Goal: Information Seeking & Learning: Learn about a topic

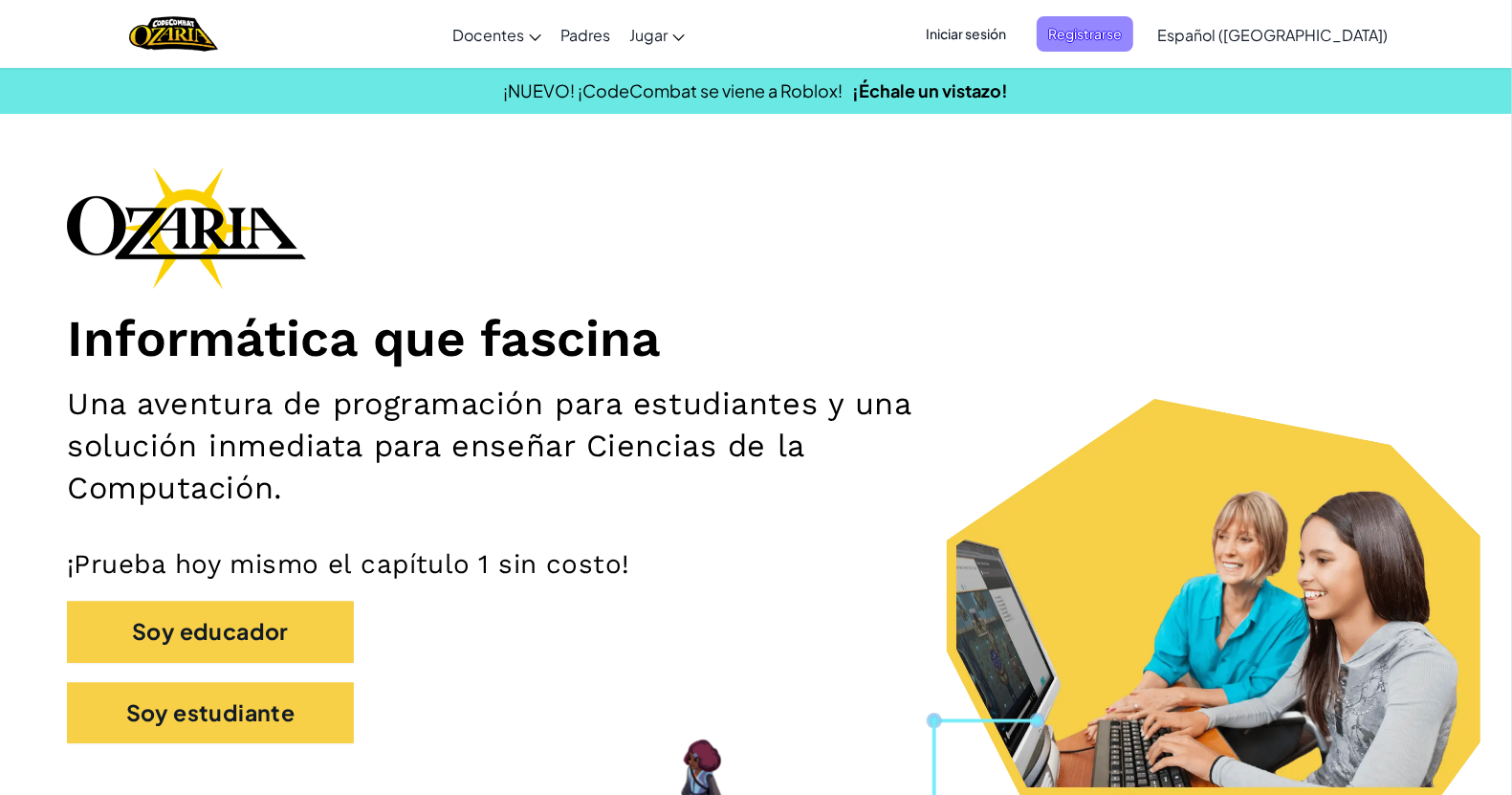
click at [1112, 34] on span "Registrarse" at bounding box center [1085, 34] width 97 height 36
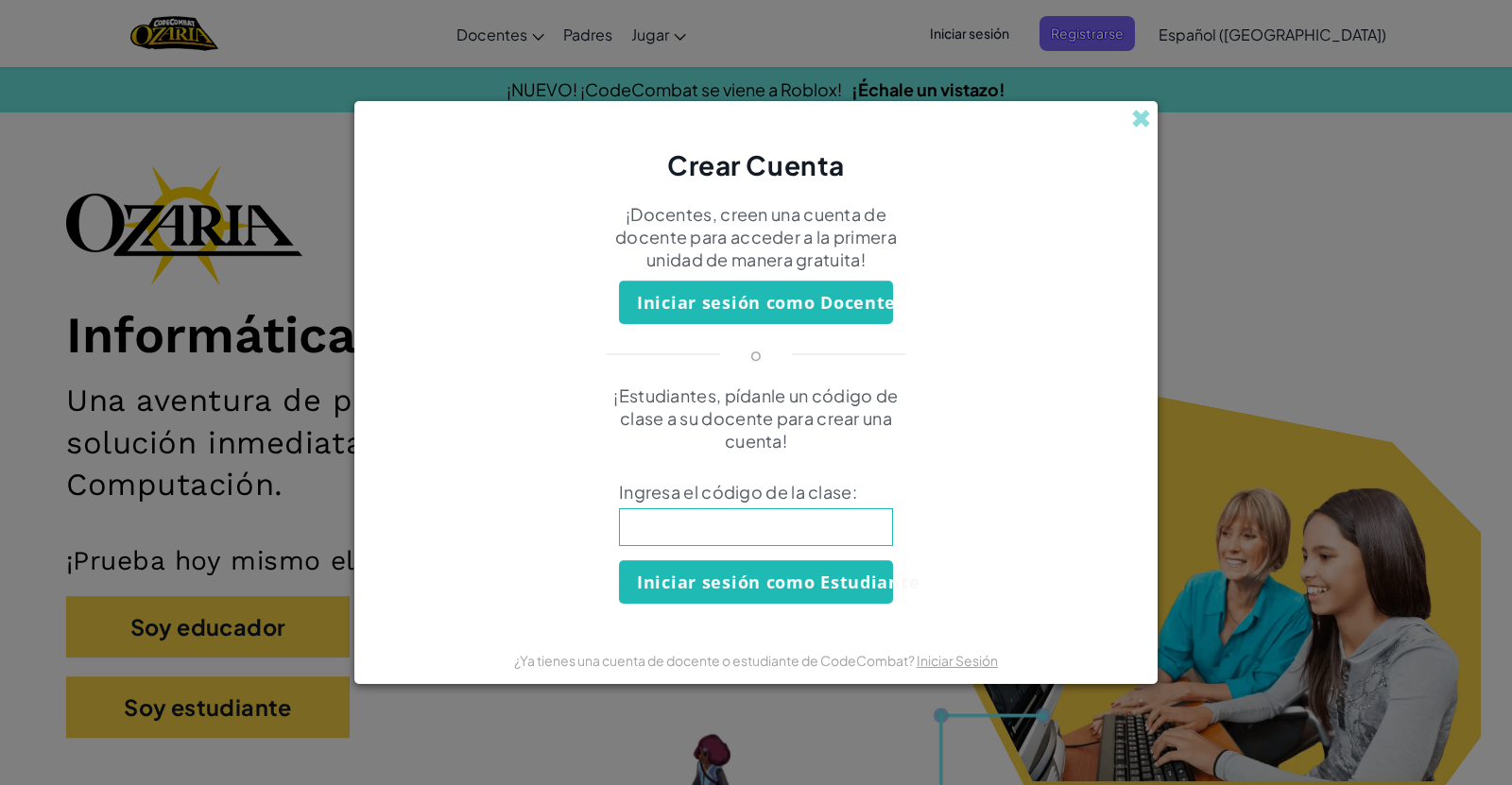
click at [801, 526] on input at bounding box center [756, 527] width 274 height 38
type input "SouthYesHelp"
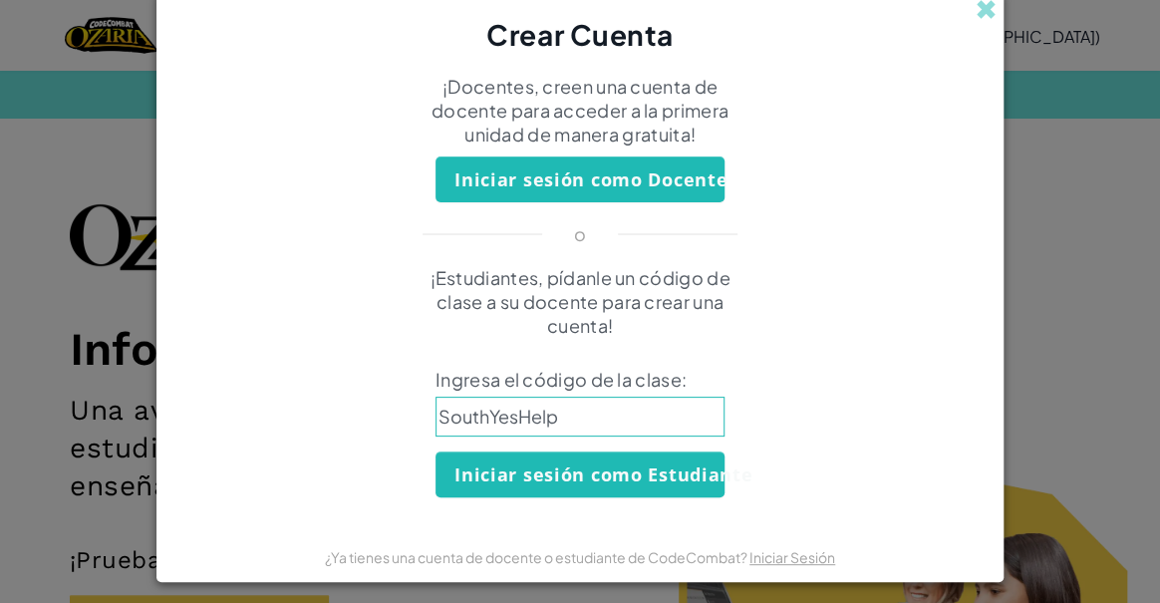
drag, startPoint x: 1516, startPoint y: 2, endPoint x: 814, endPoint y: 394, distance: 804.6
click at [814, 394] on div "¡Estudiantes, pídanle un código de clase a su docente para crear una cuenta! In…" at bounding box center [579, 381] width 807 height 231
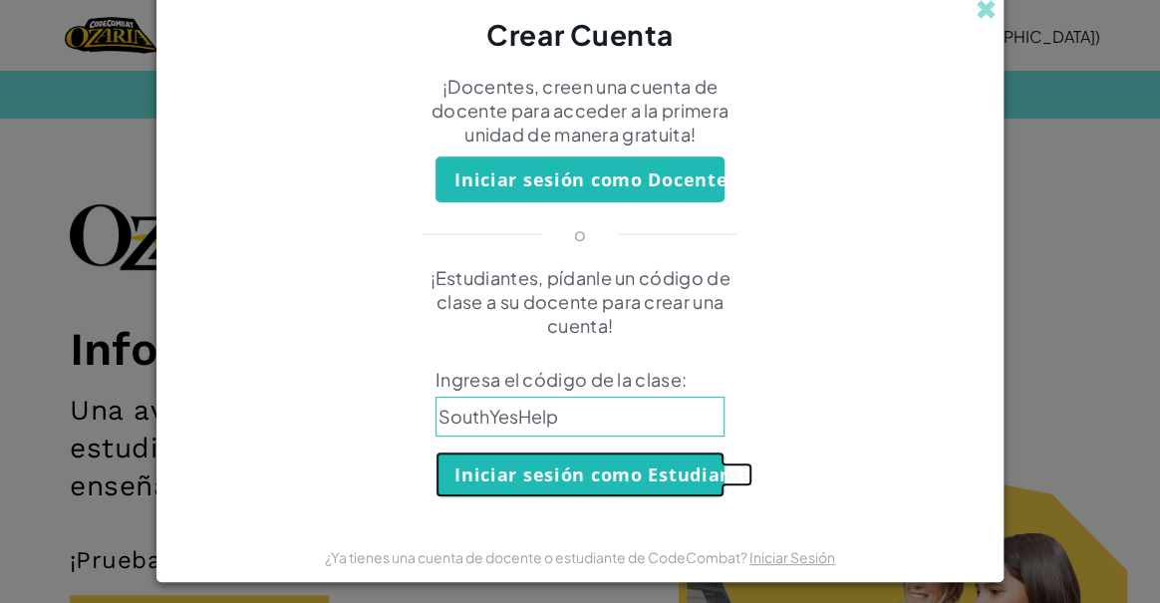
click at [641, 478] on button "Iniciar sesión como Estudiante" at bounding box center [579, 474] width 289 height 46
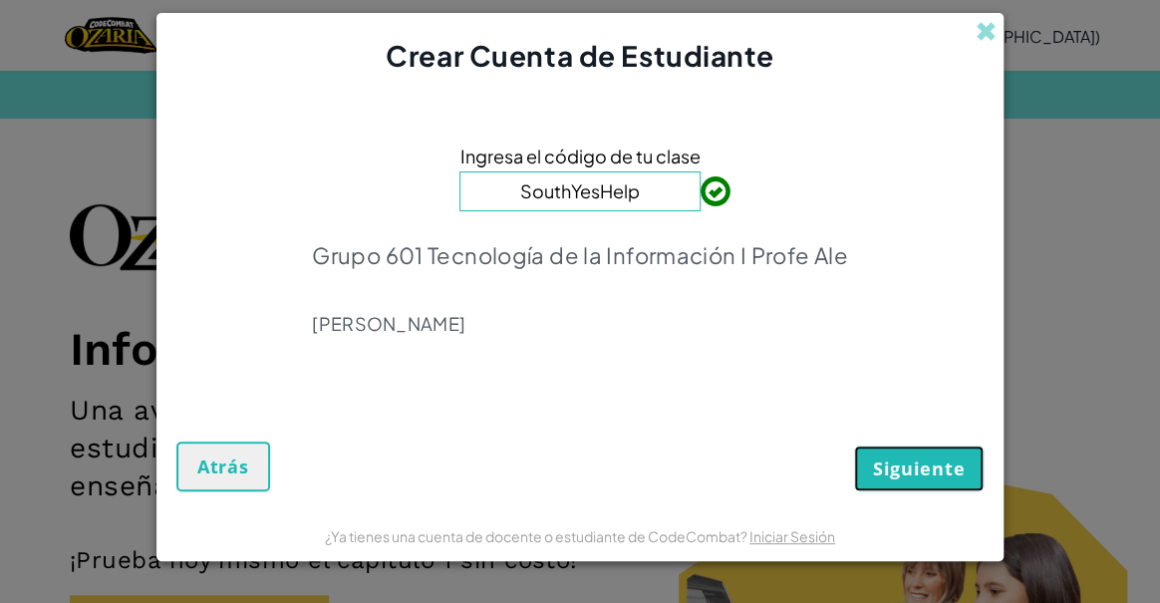
click at [925, 470] on span "Siguiente" at bounding box center [919, 468] width 92 height 24
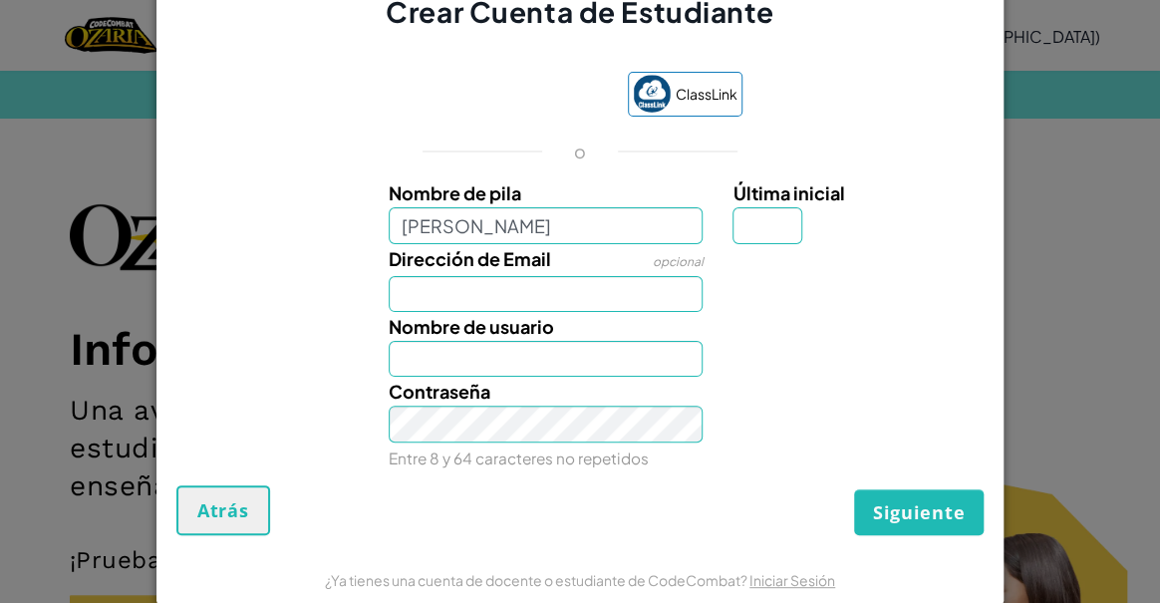
click at [492, 225] on input "Jathziri Cresenciano" at bounding box center [546, 225] width 315 height 36
click at [595, 229] on input "Jathziri Crescenciano" at bounding box center [546, 225] width 315 height 36
type input "Jathziri Crescenciano Vida"
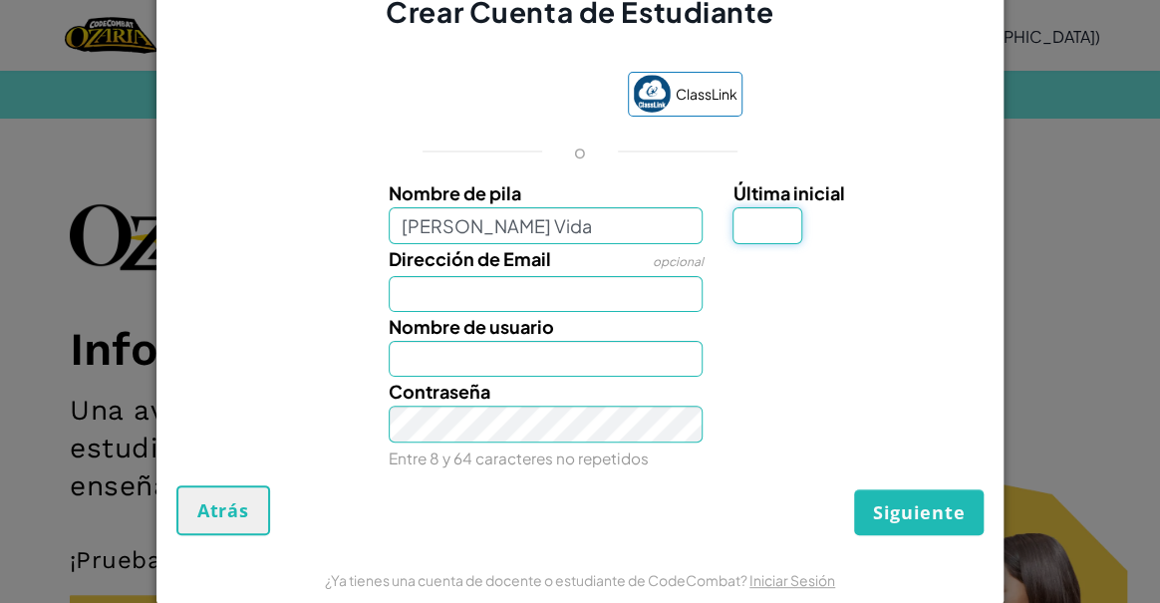
type input "Jathziri Crescenciano Vida"
click at [784, 225] on input "Última inicial" at bounding box center [767, 225] width 70 height 36
type input "i"
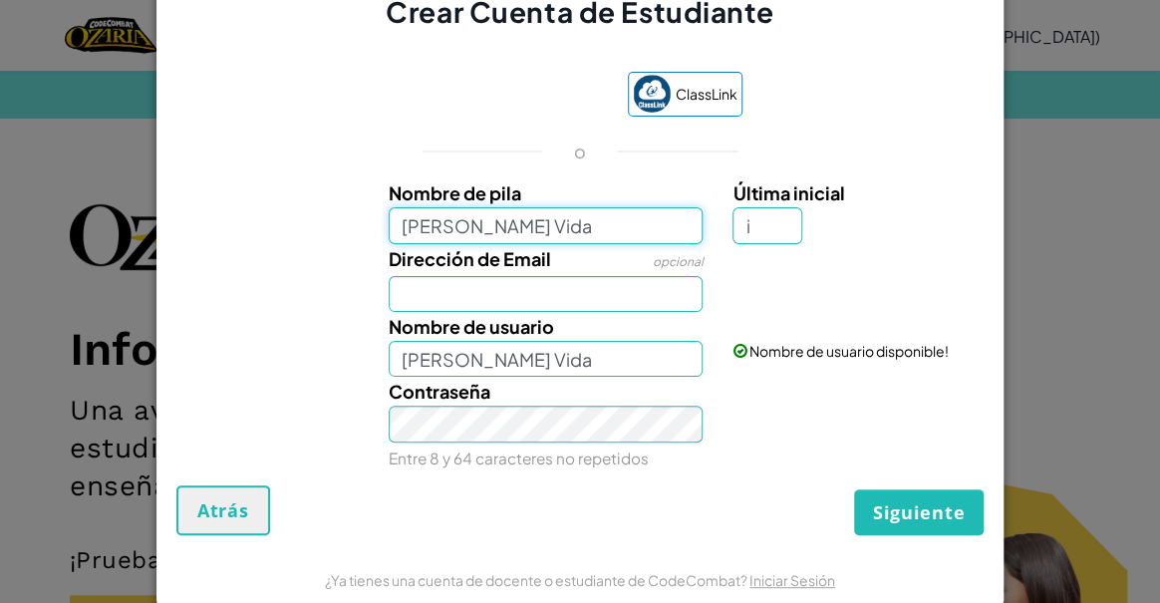
type input "Jathziri Crescenciano VidaI"
click at [611, 219] on input "Jathziri Crescenciano Vida" at bounding box center [546, 225] width 315 height 36
type input "Jathziri Crescenciano Vidal"
type input "Jathziri Crescenciano VidalI"
click at [523, 284] on input "Dirección de Email" at bounding box center [546, 294] width 315 height 36
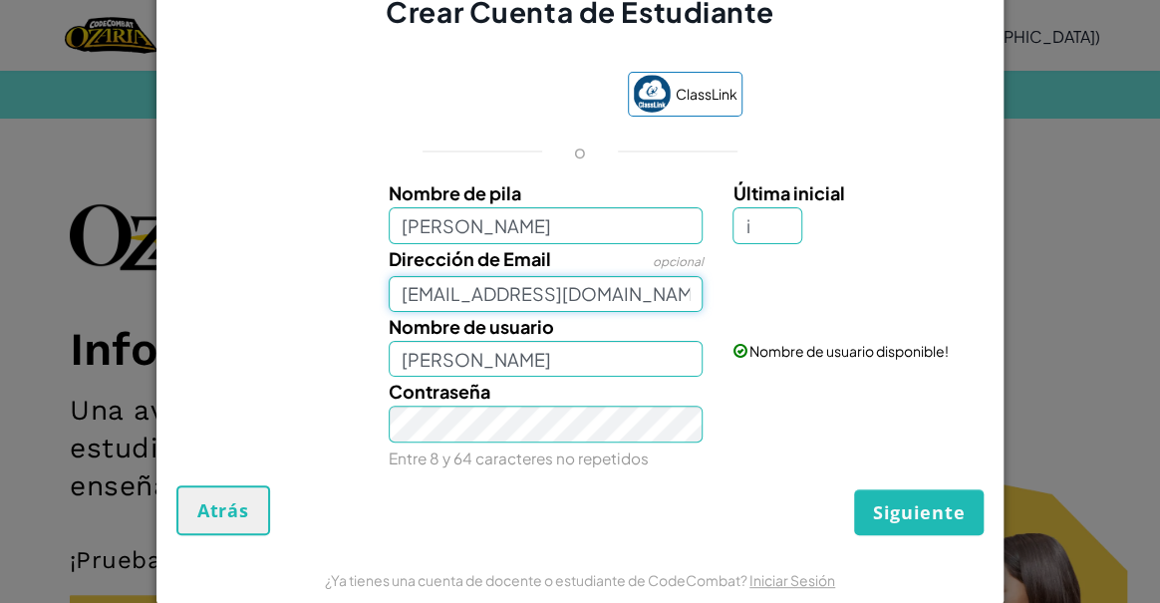
type input "al07182078@tecmilenio.mx"
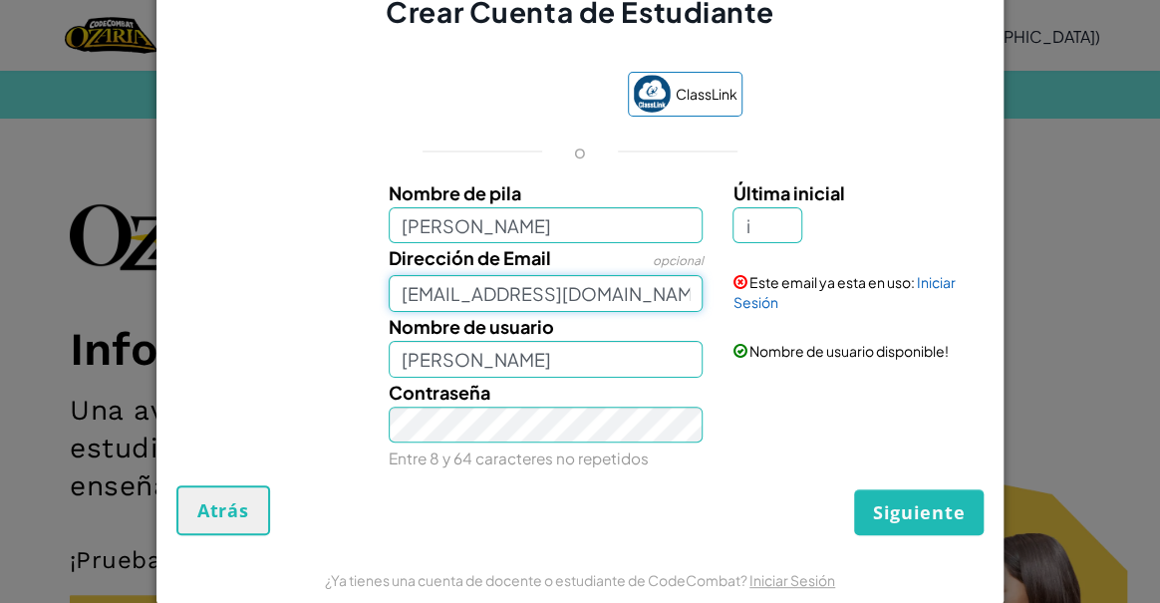
drag, startPoint x: 652, startPoint y: 293, endPoint x: 279, endPoint y: 288, distance: 372.6
click at [279, 288] on div "Dirección de Email opcional al07182078@tecmilenio.mx Este email ya esta en uso:…" at bounding box center [579, 277] width 827 height 69
click at [920, 283] on link "Iniciar Sesión" at bounding box center [843, 292] width 222 height 38
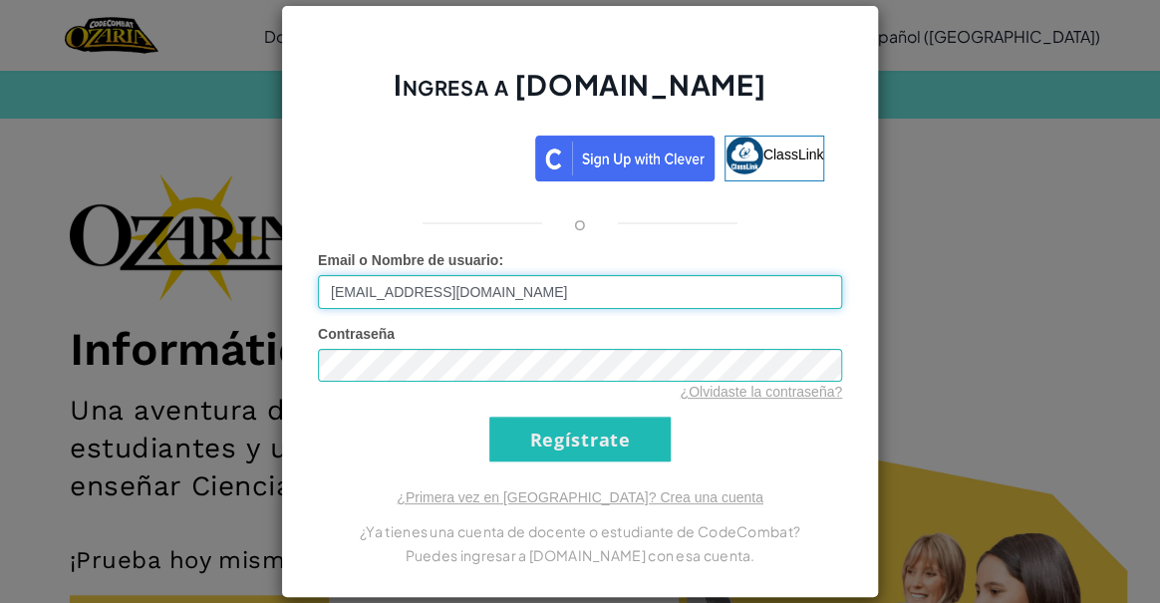
drag, startPoint x: 540, startPoint y: 298, endPoint x: 119, endPoint y: 343, distance: 423.8
click at [119, 343] on div "Ingresa a Ozaria.com ClassLink o Error desconocido. Email o Nombre de usuario :…" at bounding box center [580, 301] width 1160 height 603
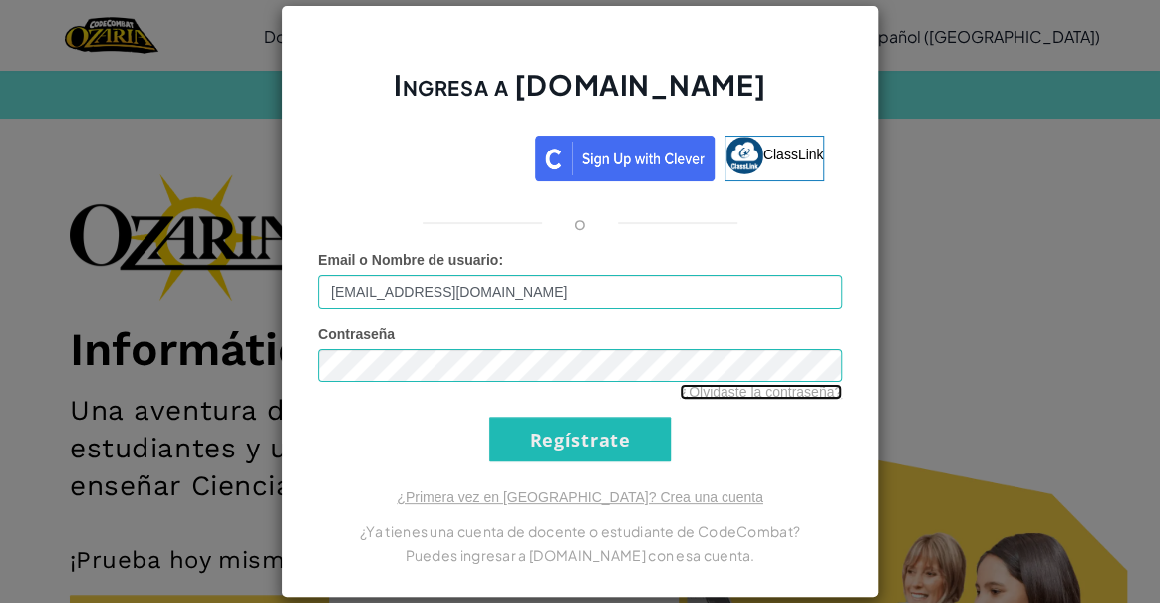
click at [714, 394] on link "¿Olvidaste la contraseña?" at bounding box center [760, 392] width 162 height 16
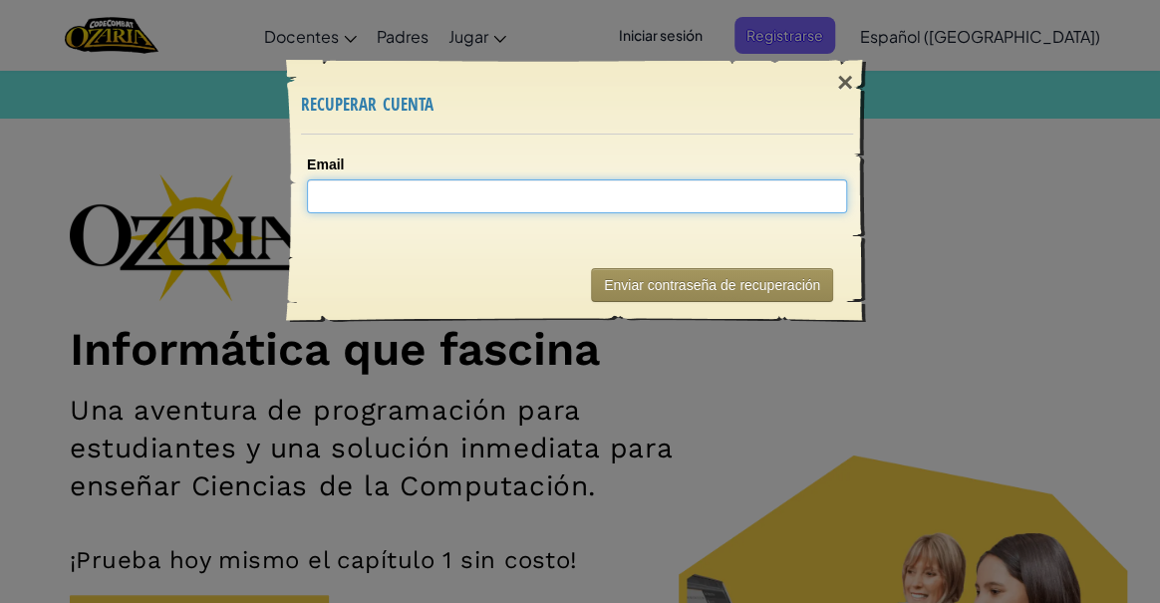
paste input "al07182078@tecmilenio.mx"
type input "al07182078@tecmilenio.mx"
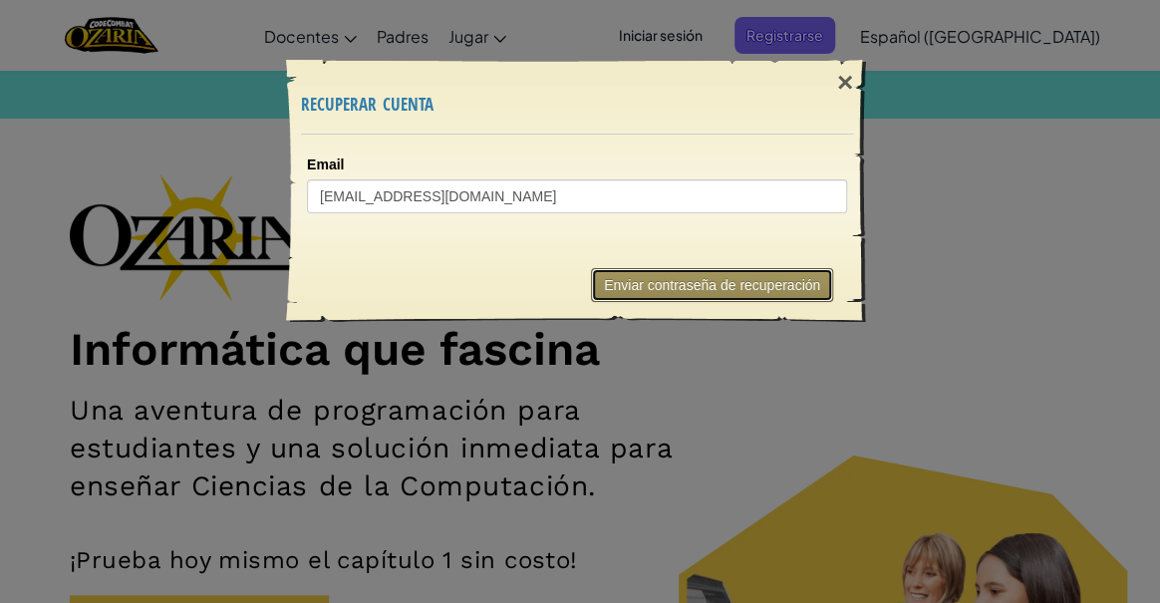
click at [670, 282] on button "Enviar contraseña de recuperación" at bounding box center [712, 285] width 242 height 34
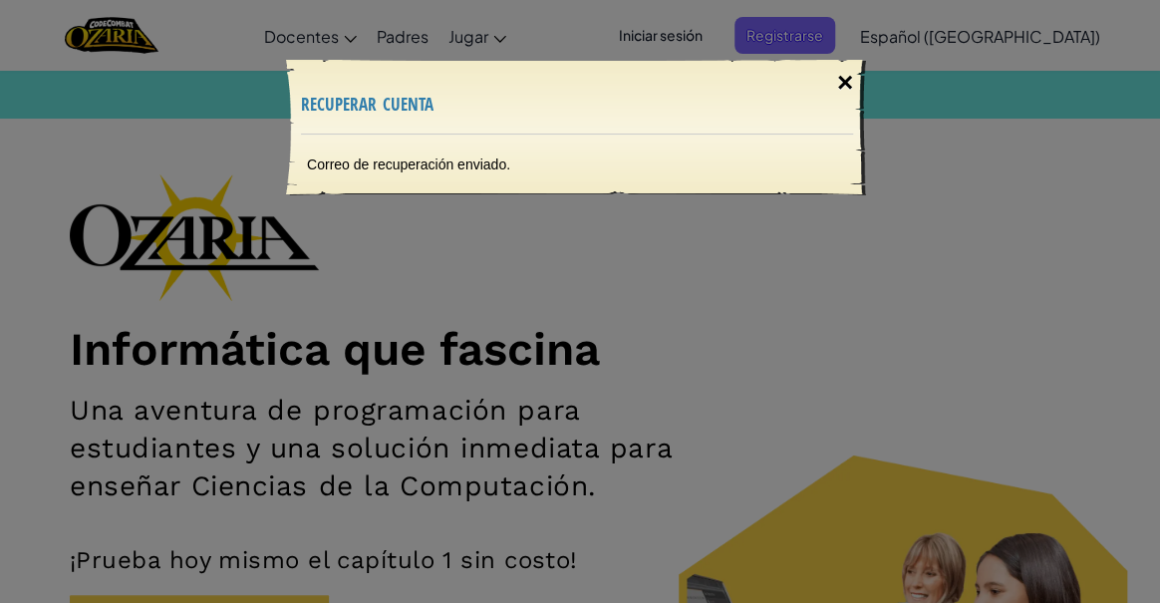
click at [847, 70] on div "×" at bounding box center [845, 83] width 46 height 58
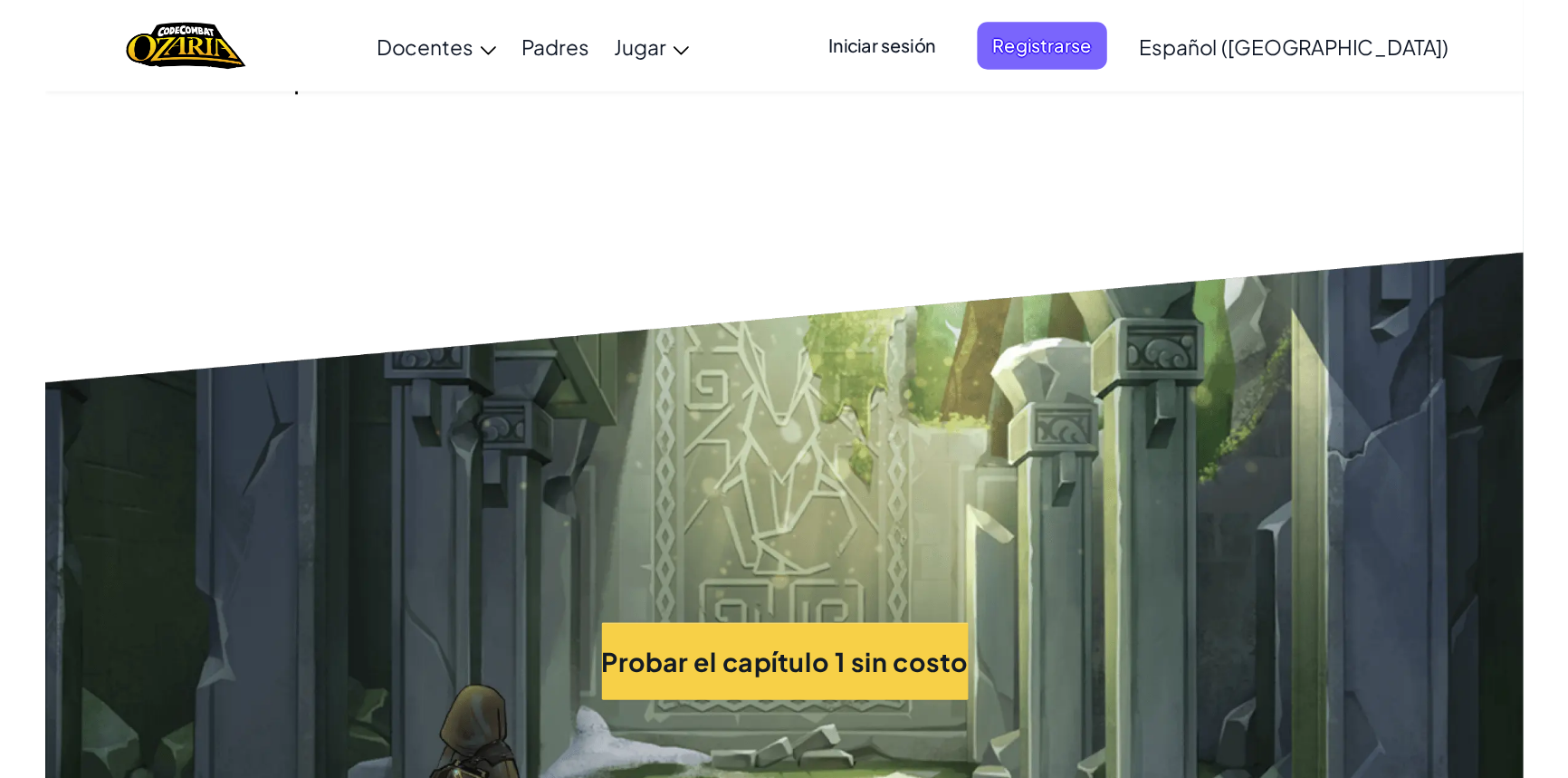
scroll to position [3868, 0]
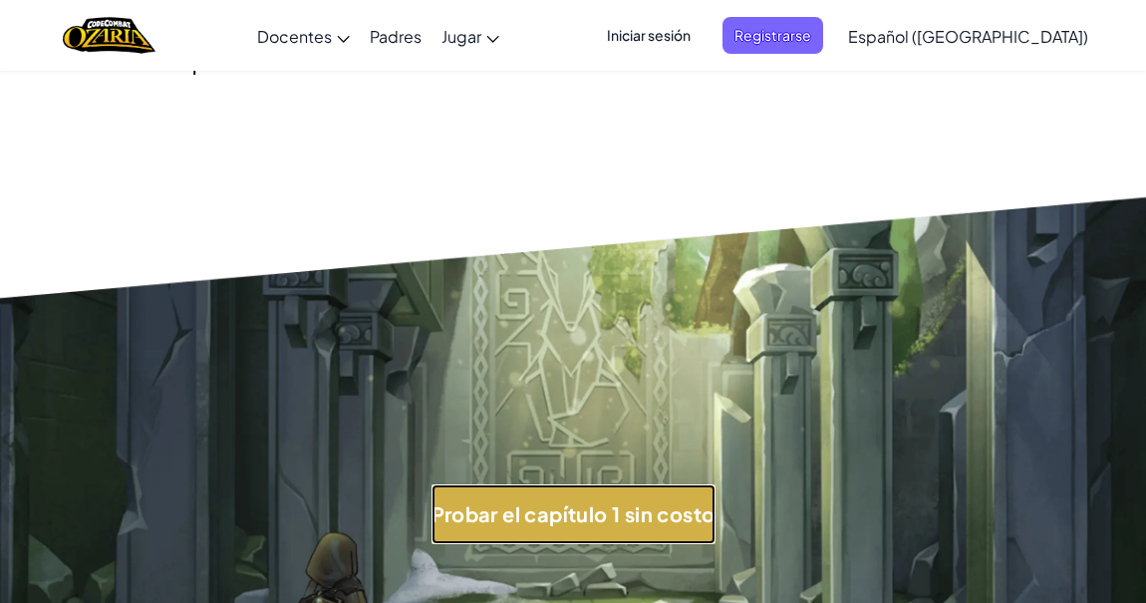
click at [585, 484] on button "Probar el capítulo 1 sin costo" at bounding box center [573, 514] width 284 height 60
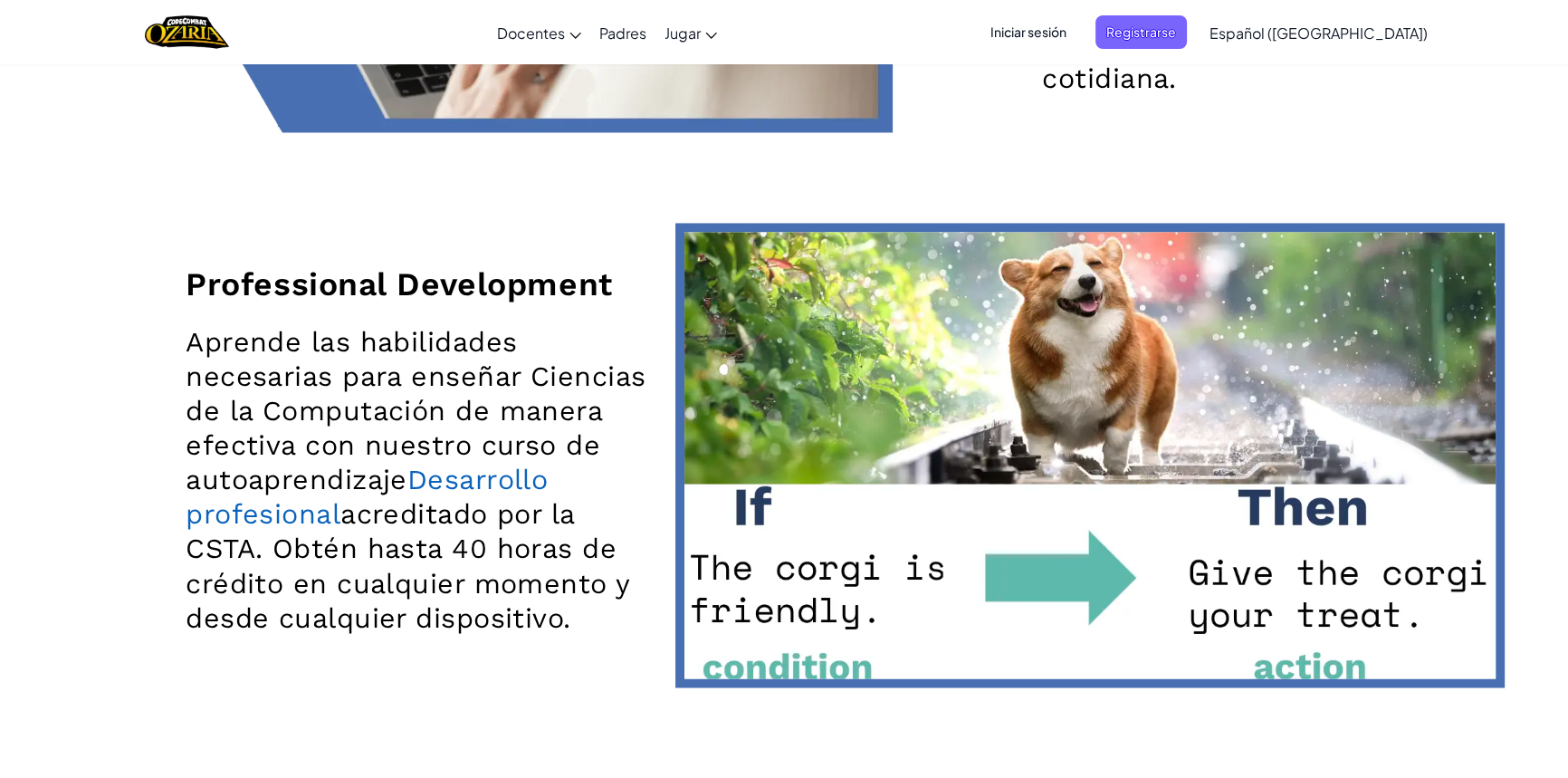
scroll to position [3703, 0]
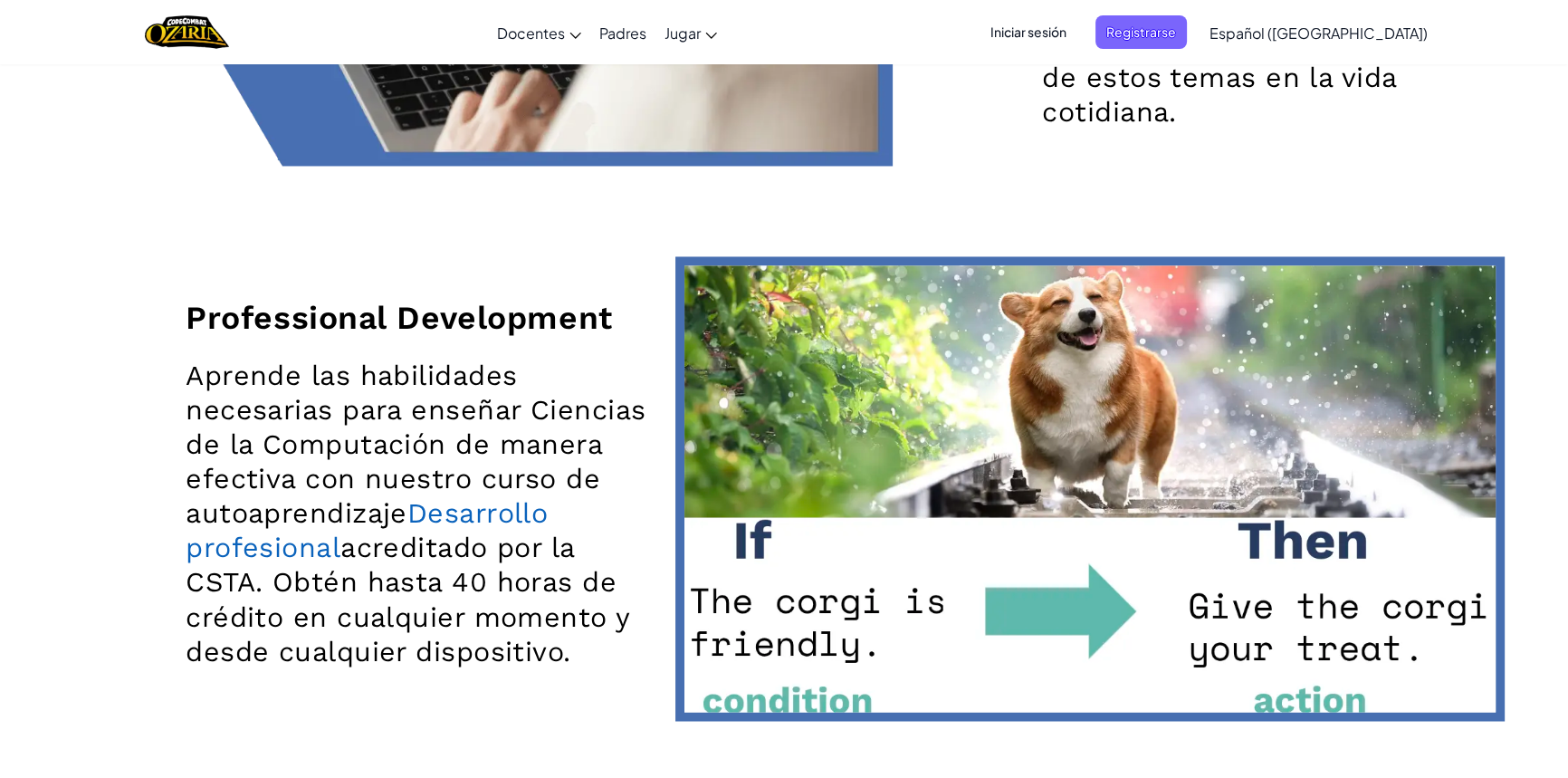
click at [1054, 26] on span "Iniciar sesión" at bounding box center [1029, 32] width 98 height 34
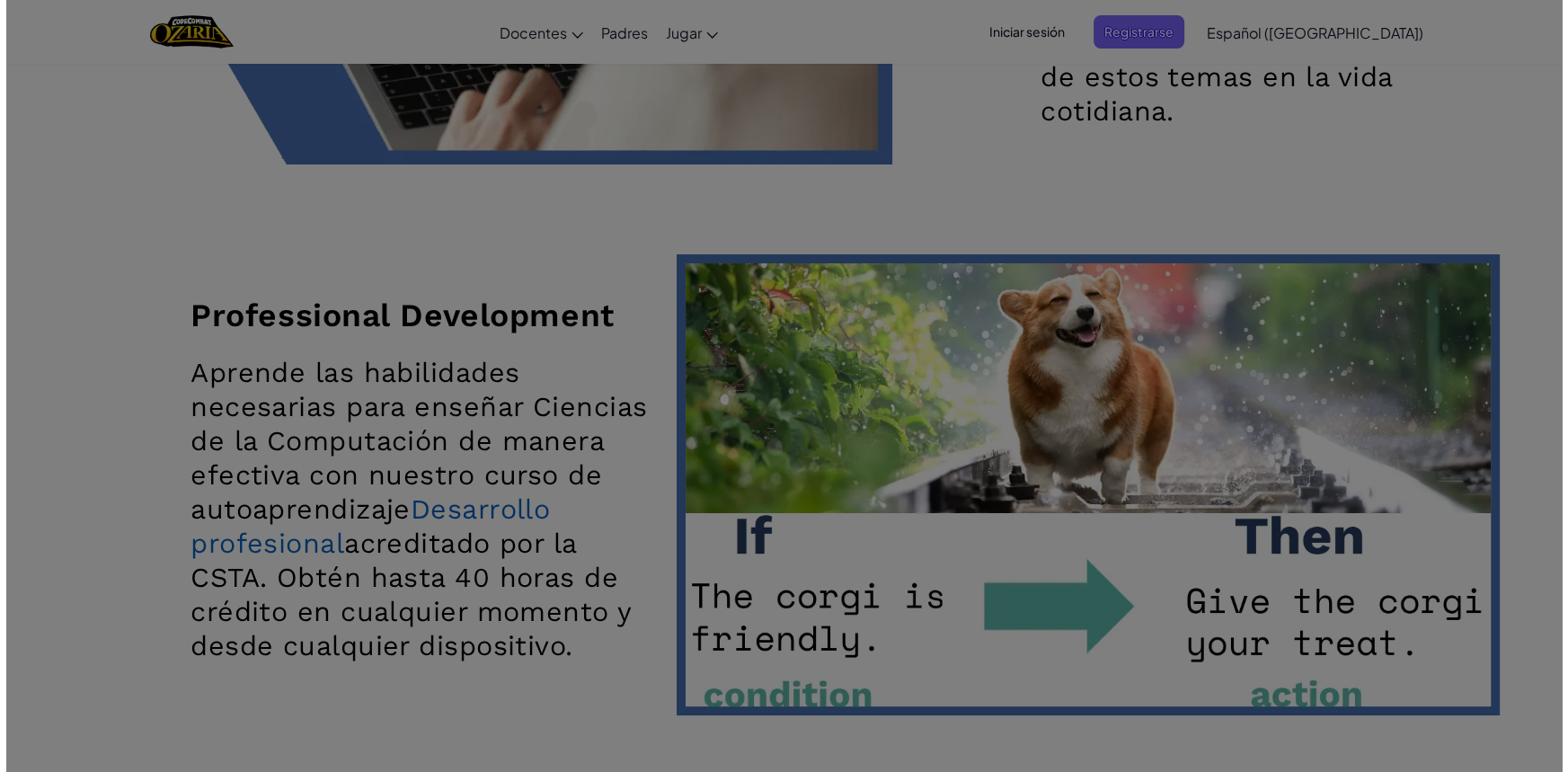
scroll to position [3681, 0]
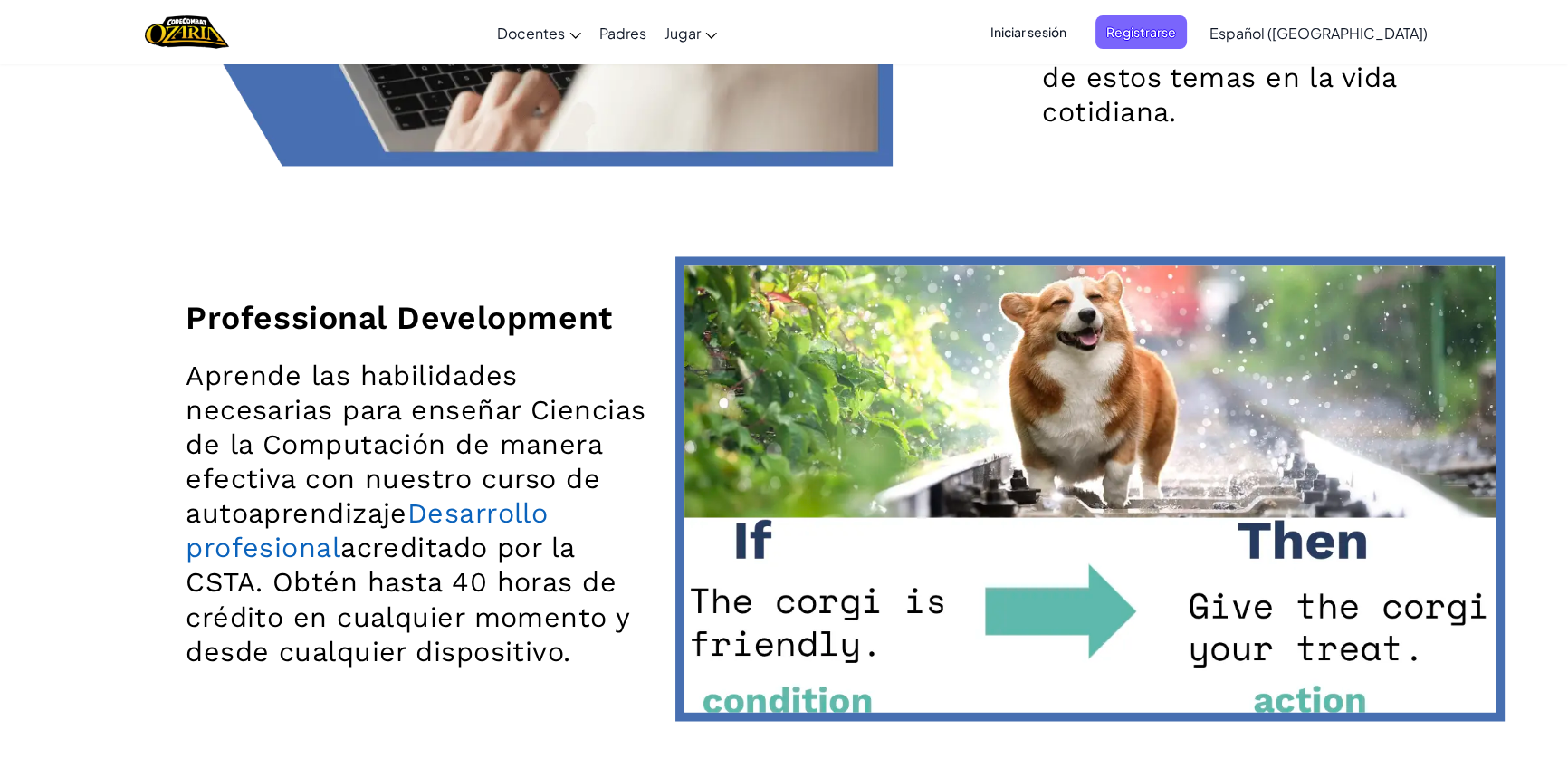
click at [1061, 28] on span "Iniciar sesión" at bounding box center [1029, 32] width 98 height 34
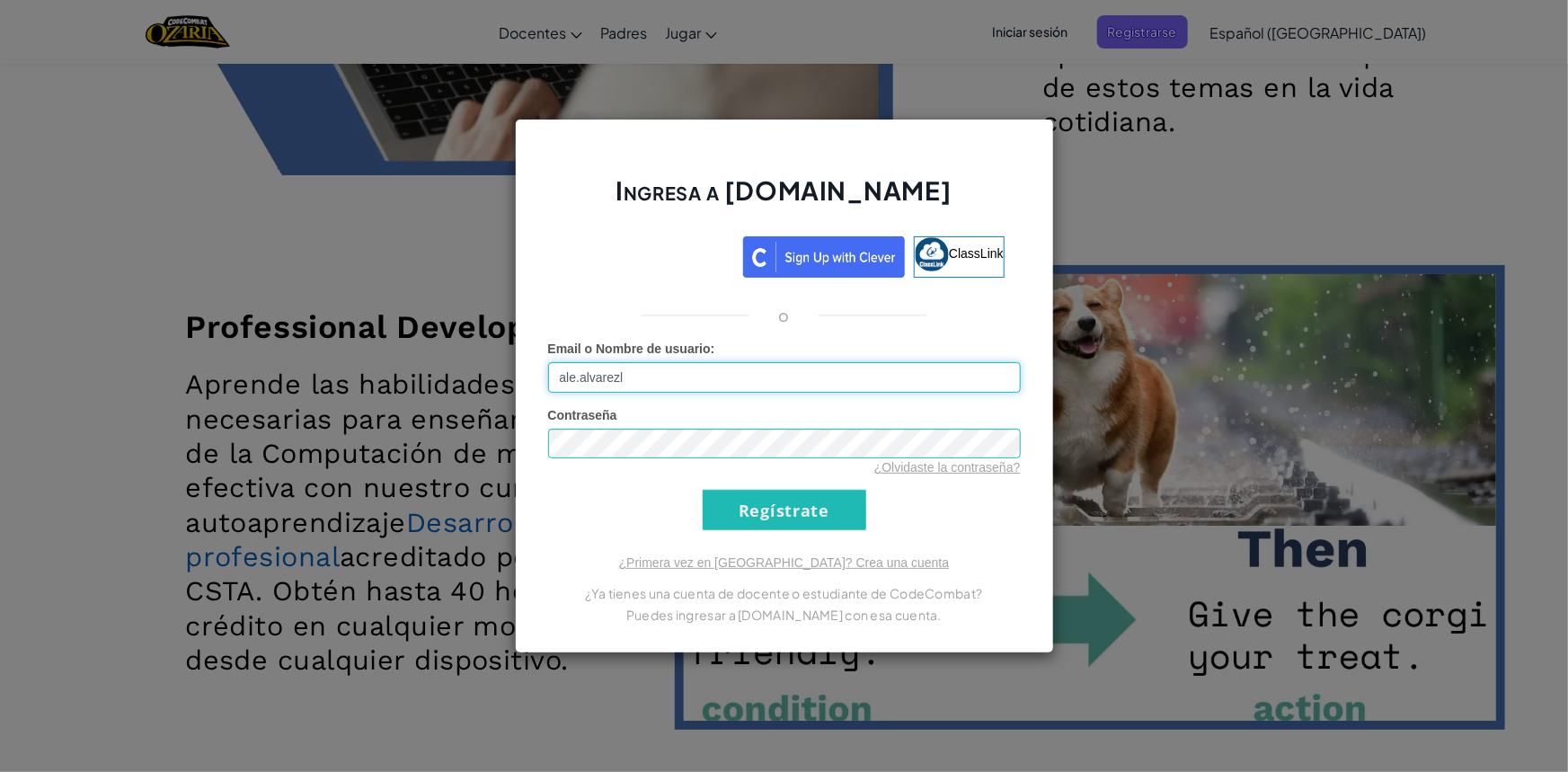
type input "ale.alvarezl@tecmilenio.mx"
click at [703, 490] on input "Regístrate" at bounding box center [784, 510] width 163 height 41
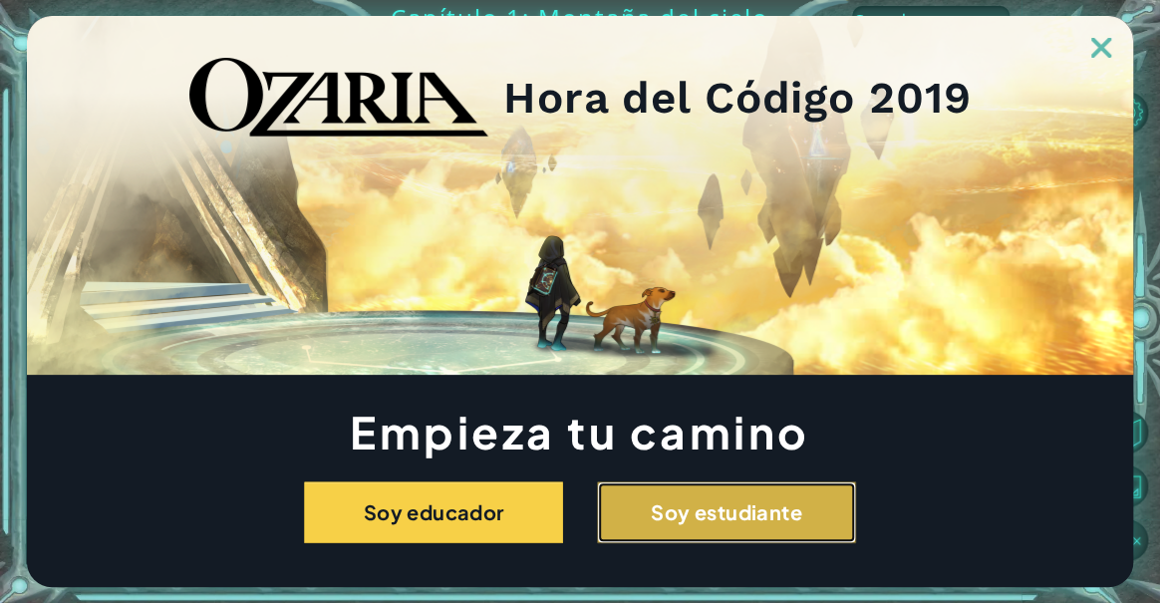
click at [783, 501] on button "Soy estudiante" at bounding box center [726, 512] width 259 height 62
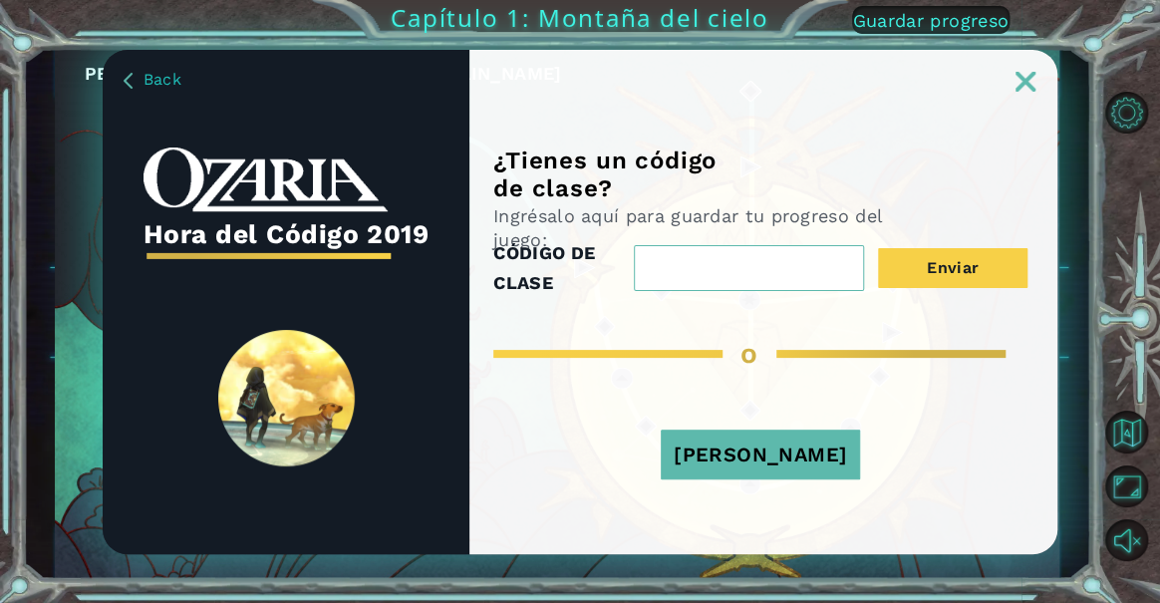
click at [768, 457] on button "[PERSON_NAME]" at bounding box center [759, 454] width 199 height 50
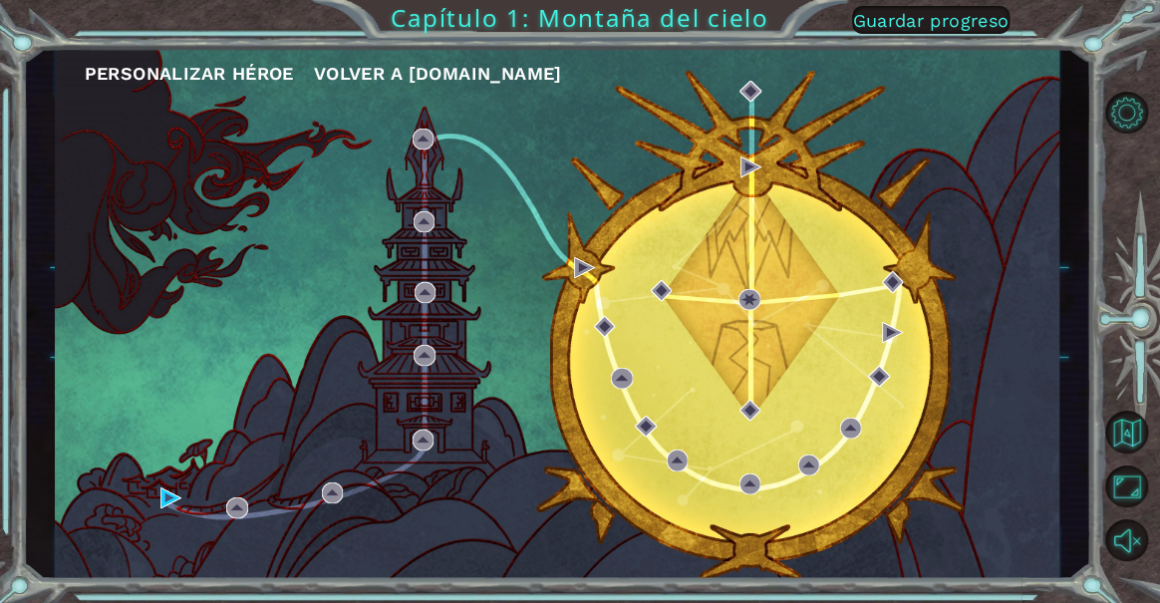
click at [934, 137] on div "Personalizar héroe [PERSON_NAME] a [DOMAIN_NAME]" at bounding box center [557, 314] width 1004 height 530
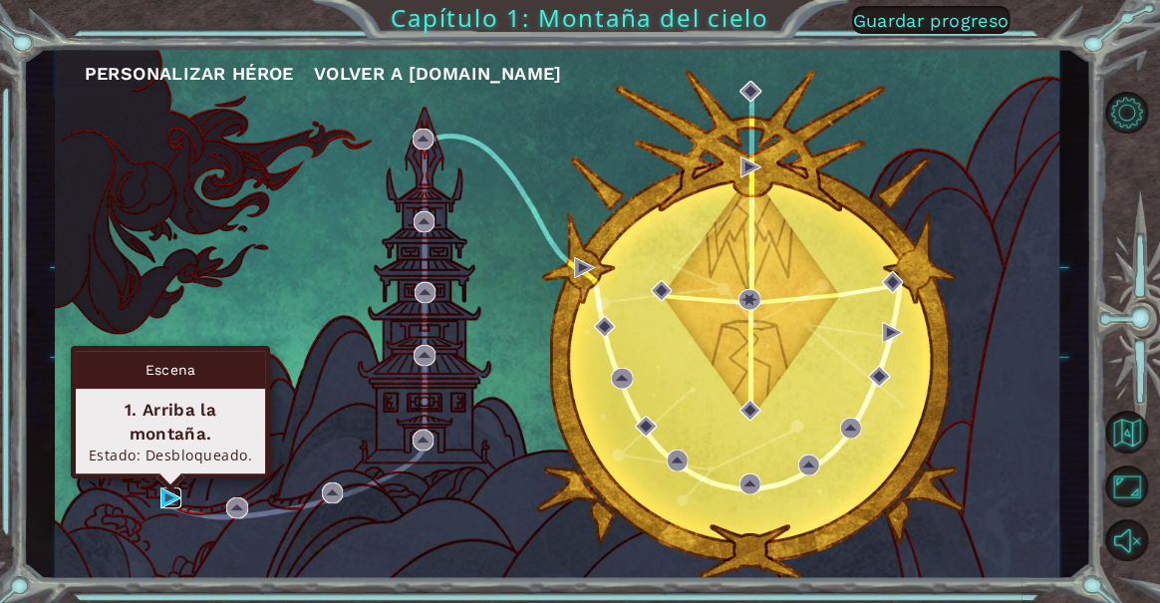
click at [168, 493] on img at bounding box center [170, 497] width 21 height 21
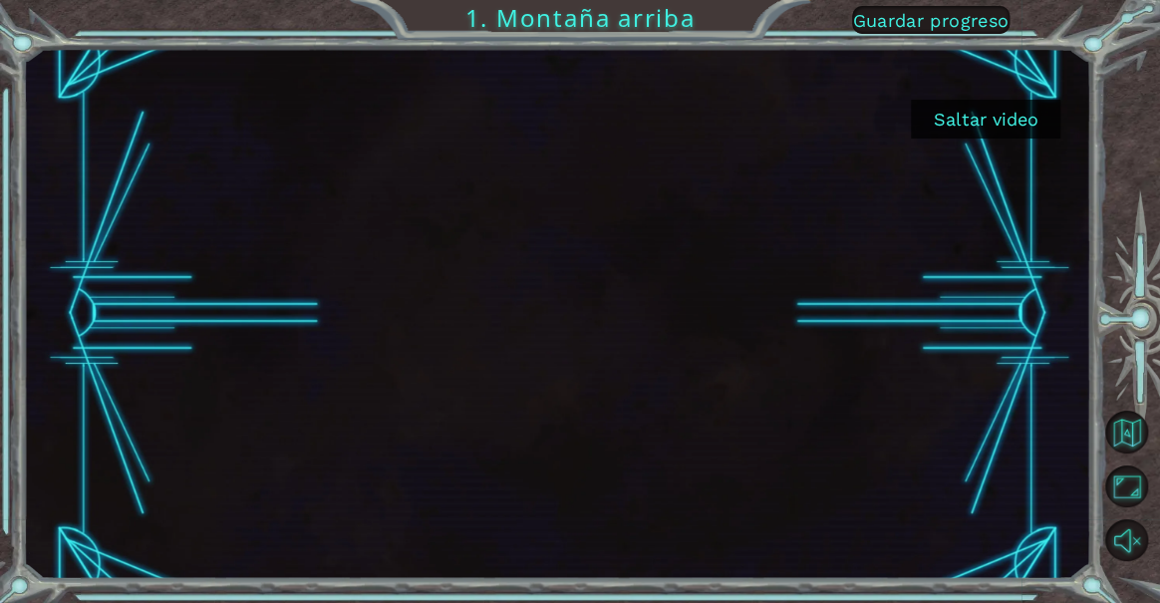
click at [992, 120] on button "Saltar video" at bounding box center [985, 119] width 149 height 39
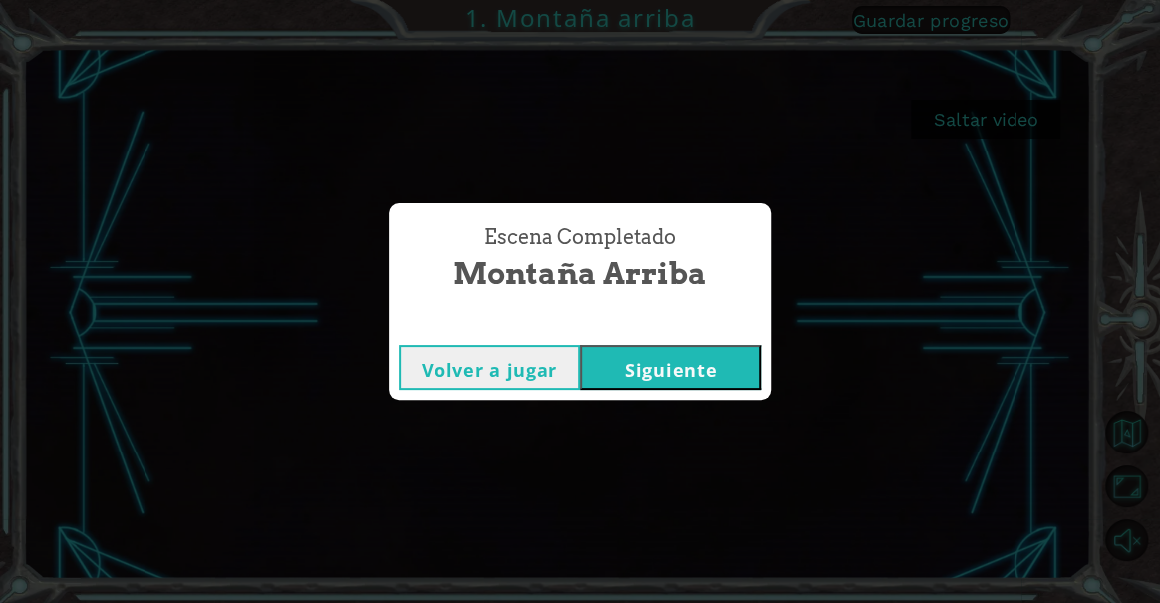
click at [637, 351] on button "Siguiente" at bounding box center [670, 367] width 181 height 45
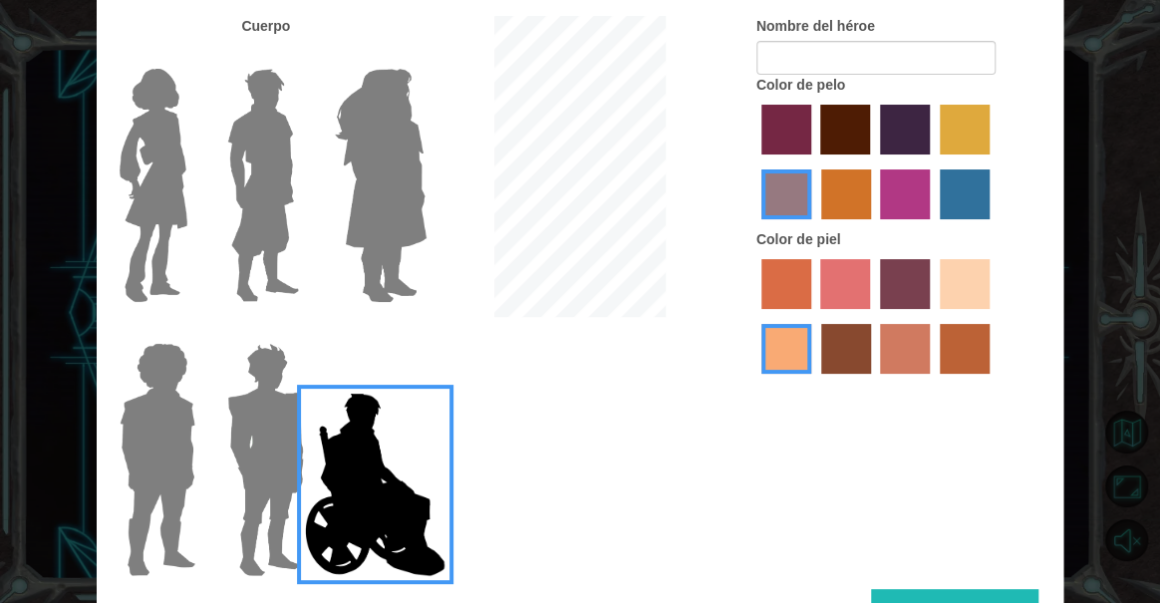
click at [142, 161] on img at bounding box center [154, 185] width 84 height 249
click at [189, 56] on input "Hero Connie" at bounding box center [189, 56] width 0 height 0
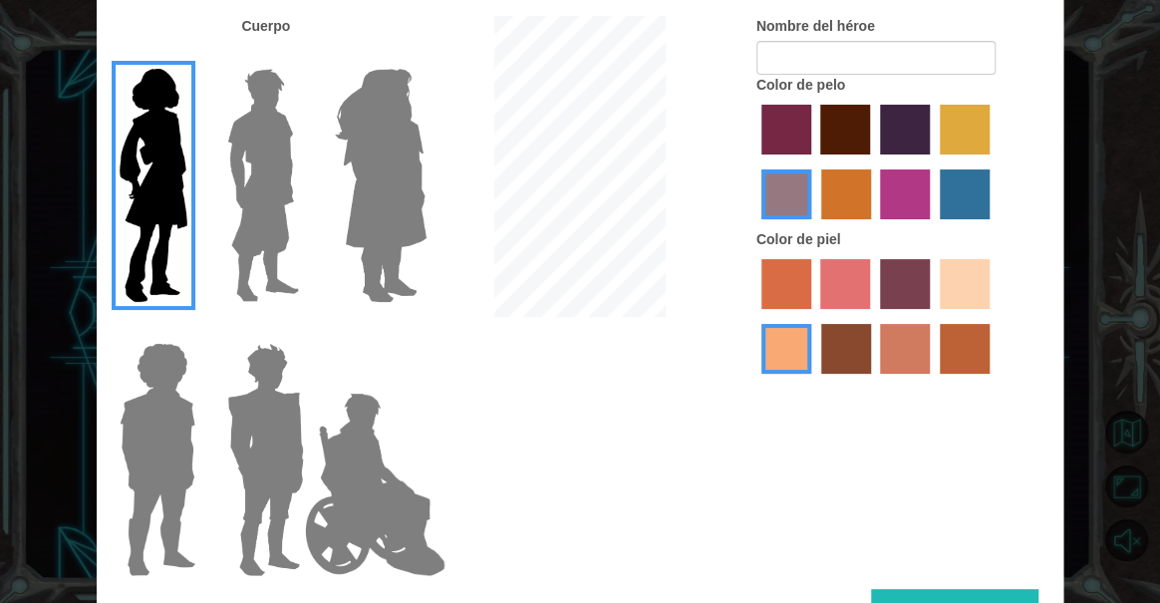
click at [799, 131] on label "paprika hair color" at bounding box center [786, 130] width 50 height 50
click at [754, 161] on input "paprika hair color" at bounding box center [754, 161] width 0 height 0
click at [971, 296] on label "sandy beach skin color" at bounding box center [964, 284] width 50 height 50
click at [932, 316] on input "sandy beach skin color" at bounding box center [932, 316] width 0 height 0
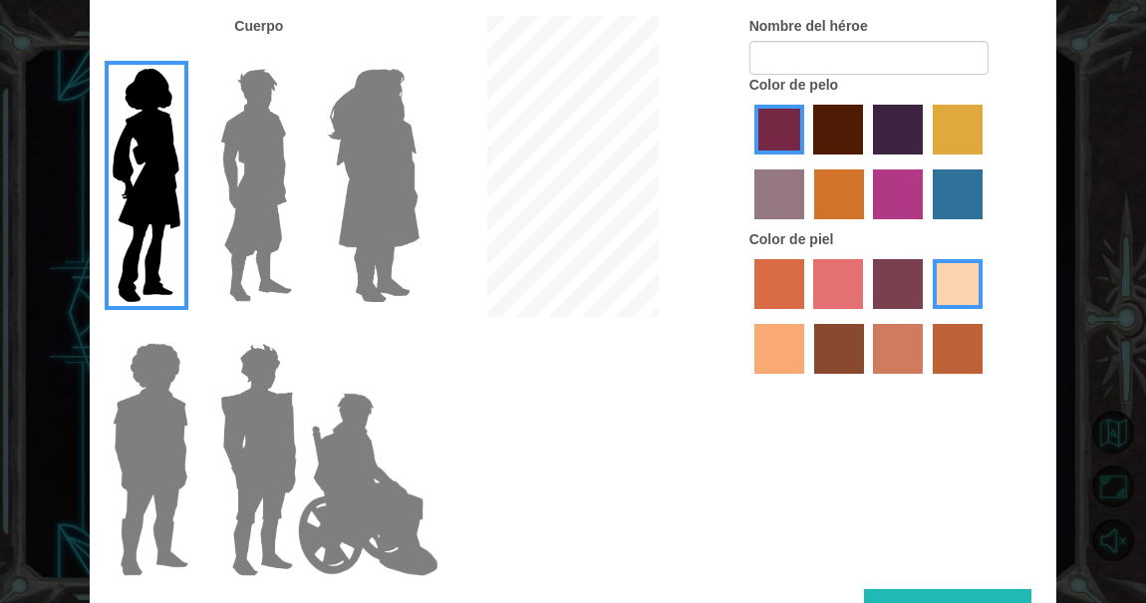
click at [954, 592] on button "Listo" at bounding box center [947, 611] width 167 height 45
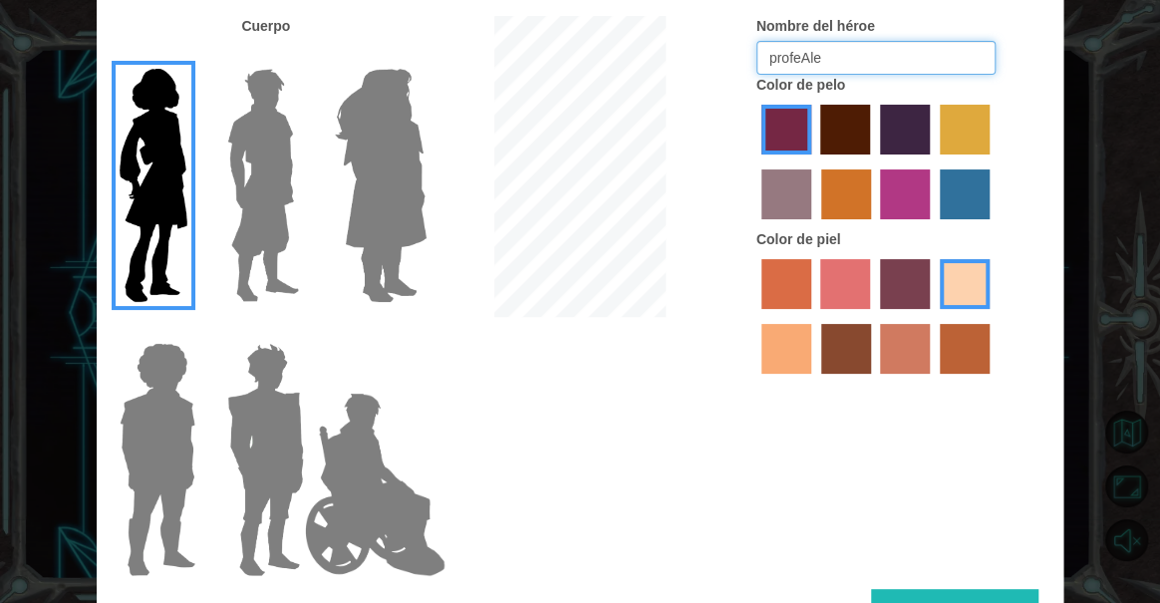
type input "profeAle"
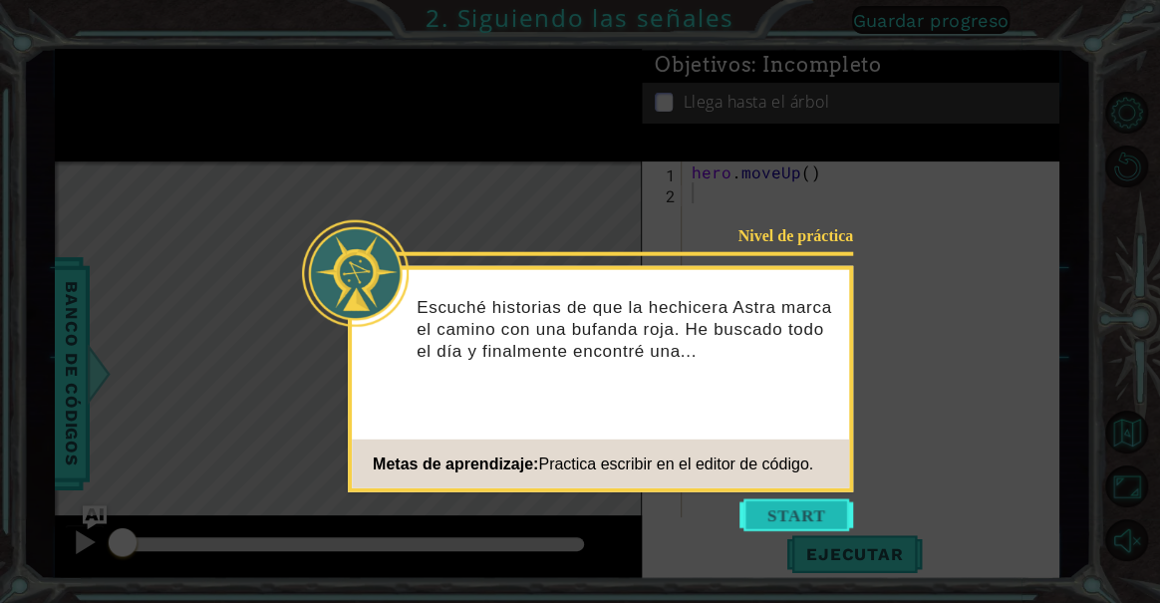
click at [794, 525] on button "Start" at bounding box center [796, 515] width 114 height 32
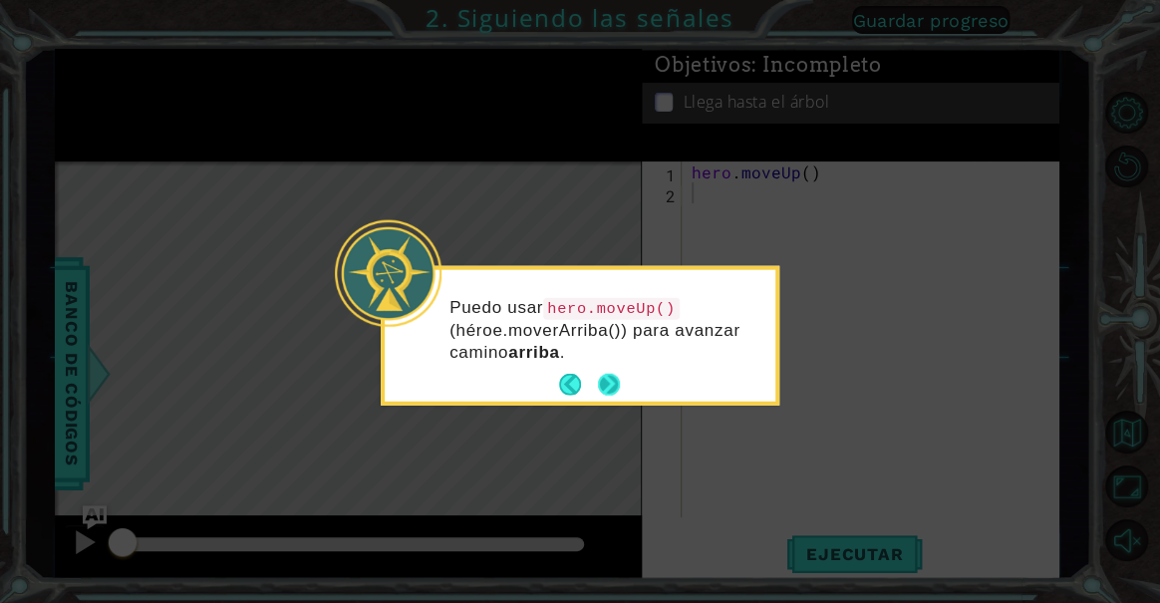
click at [604, 388] on button "Next" at bounding box center [609, 385] width 24 height 24
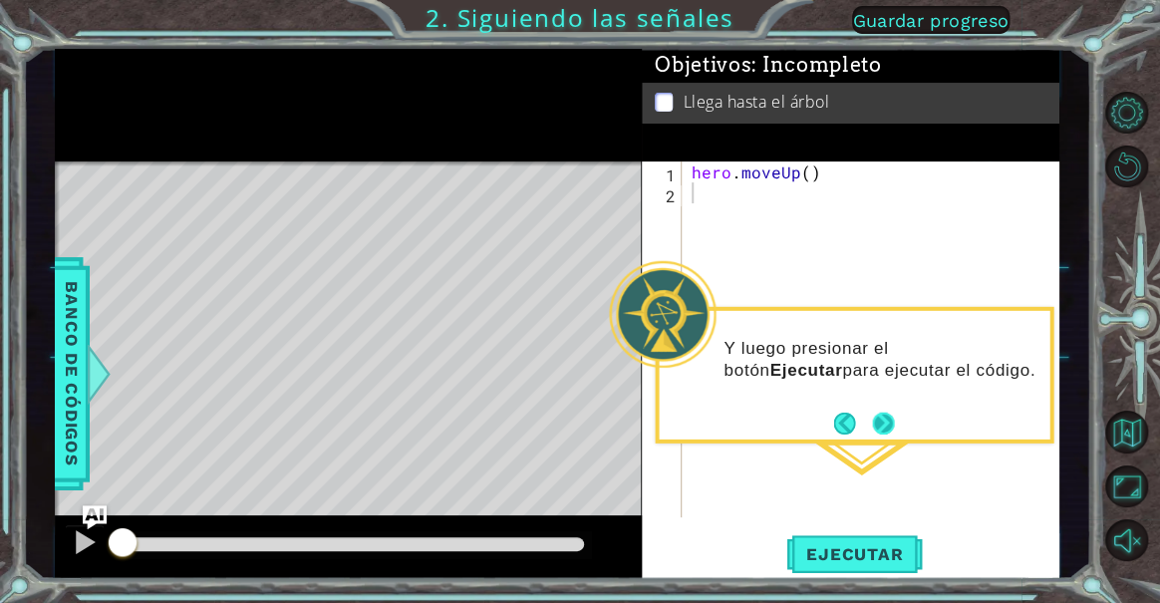
click at [885, 419] on button "Next" at bounding box center [883, 422] width 34 height 34
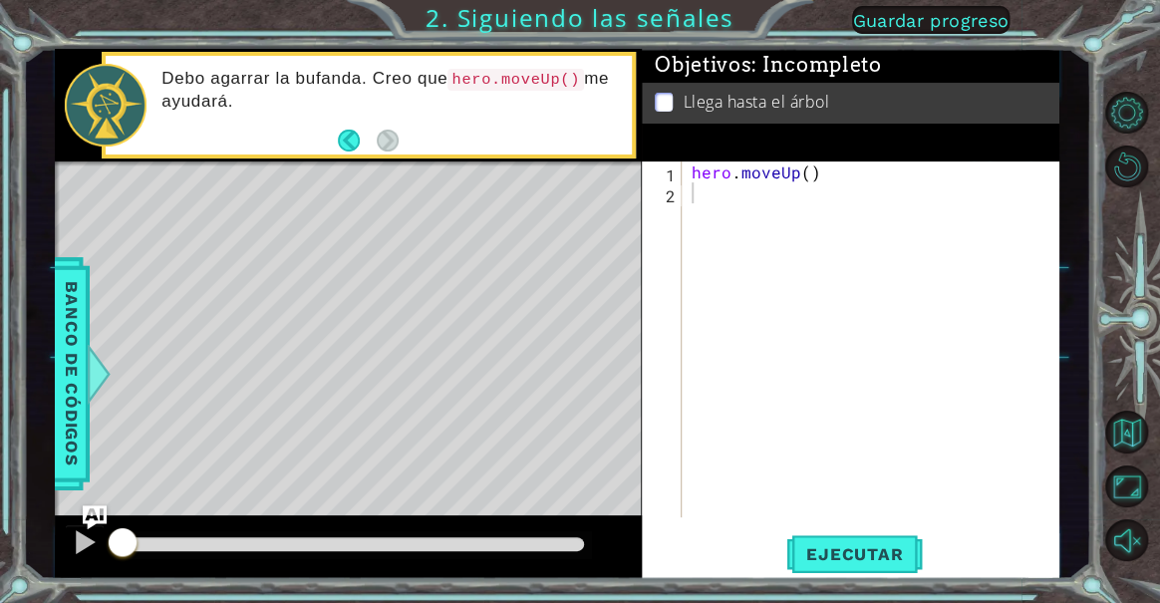
drag, startPoint x: 852, startPoint y: 546, endPoint x: 890, endPoint y: 490, distance: 67.4
click at [852, 546] on span "Ejecutar" at bounding box center [854, 554] width 136 height 20
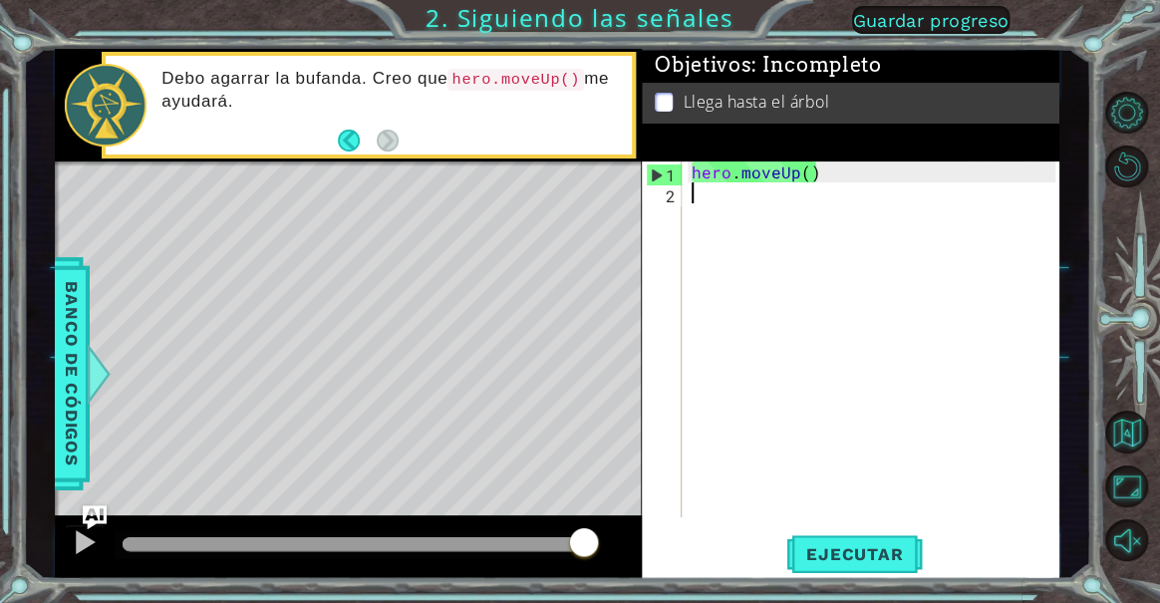
type textarea "h"
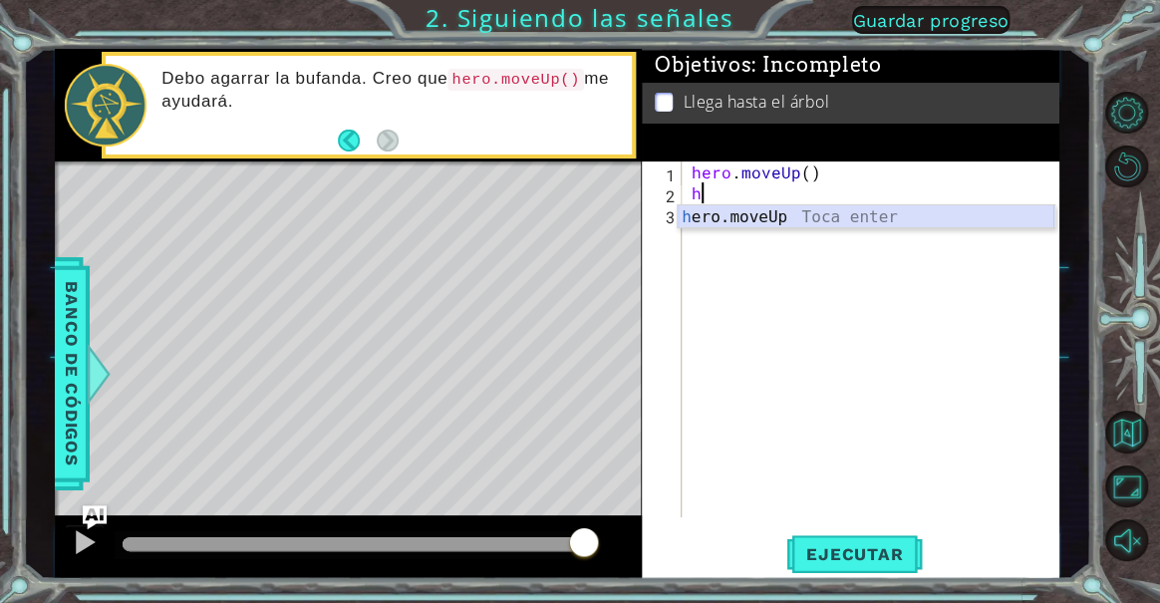
click at [841, 217] on div "h ero.moveUp Toca enter" at bounding box center [865, 241] width 377 height 72
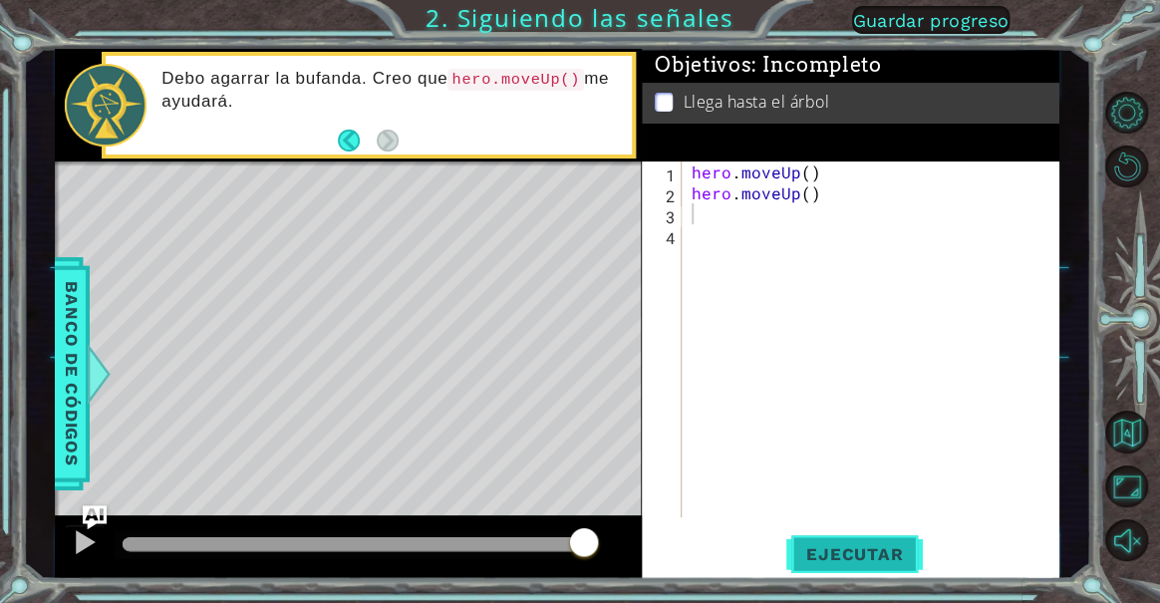
click at [837, 548] on span "Ejecutar" at bounding box center [854, 554] width 136 height 20
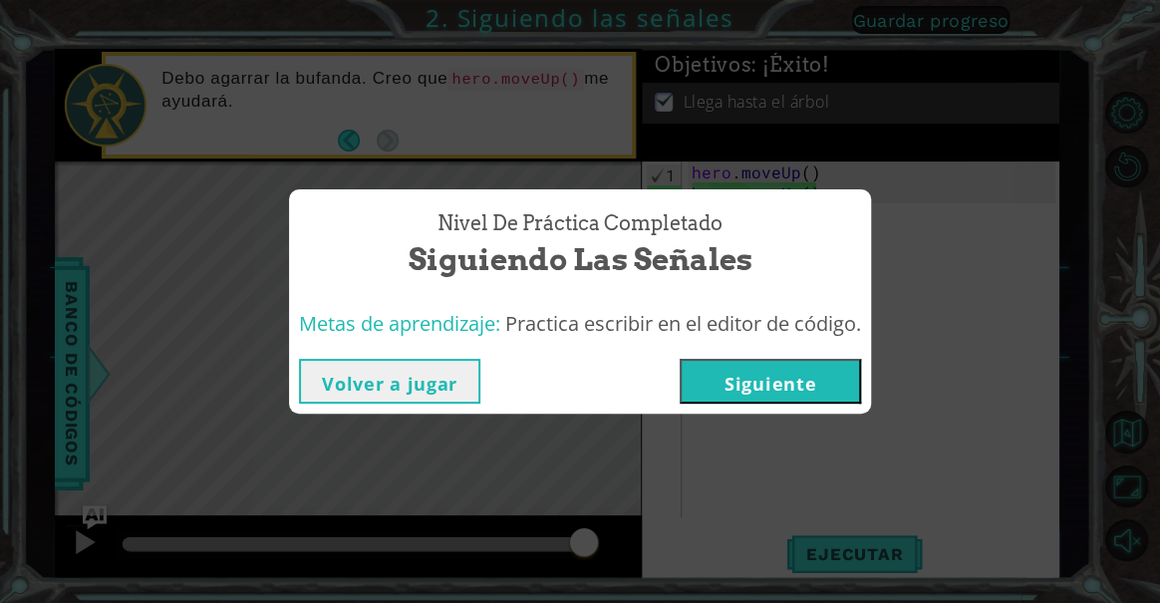
click at [427, 376] on button "Volver a jugar" at bounding box center [389, 381] width 181 height 45
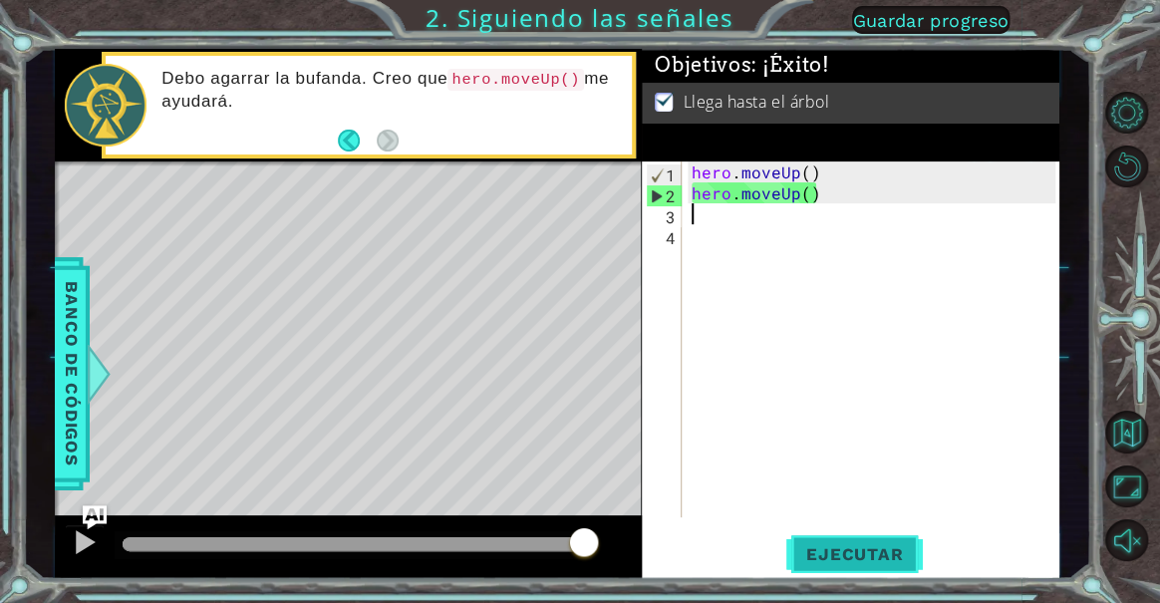
click at [877, 557] on span "Ejecutar" at bounding box center [854, 554] width 136 height 20
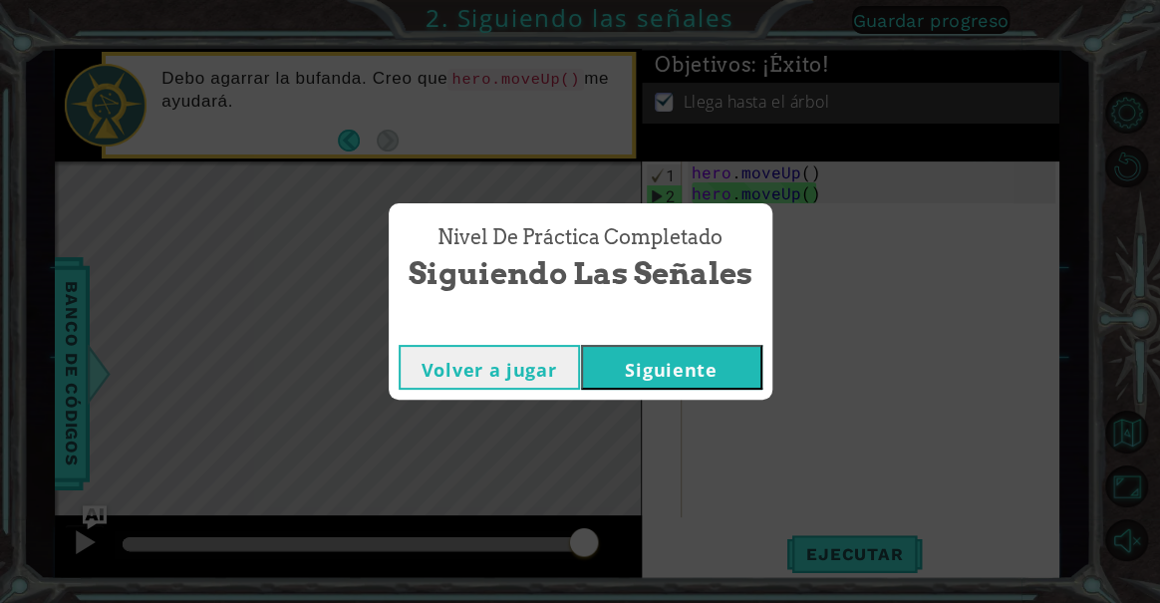
click at [621, 359] on button "Siguiente" at bounding box center [671, 367] width 181 height 45
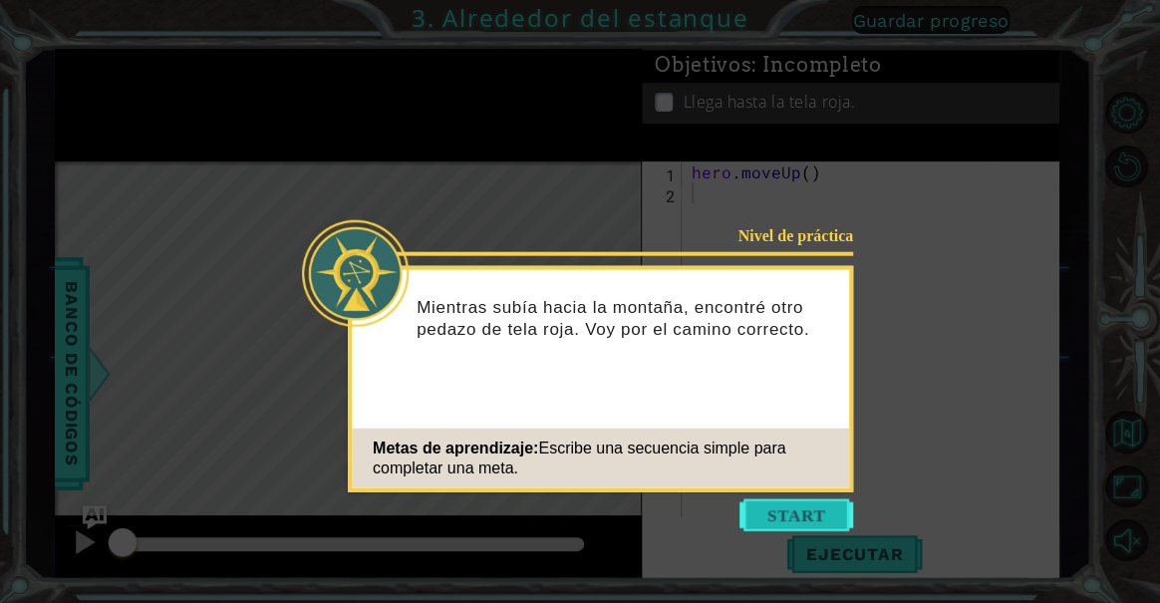
click at [803, 518] on button "Start" at bounding box center [796, 515] width 114 height 32
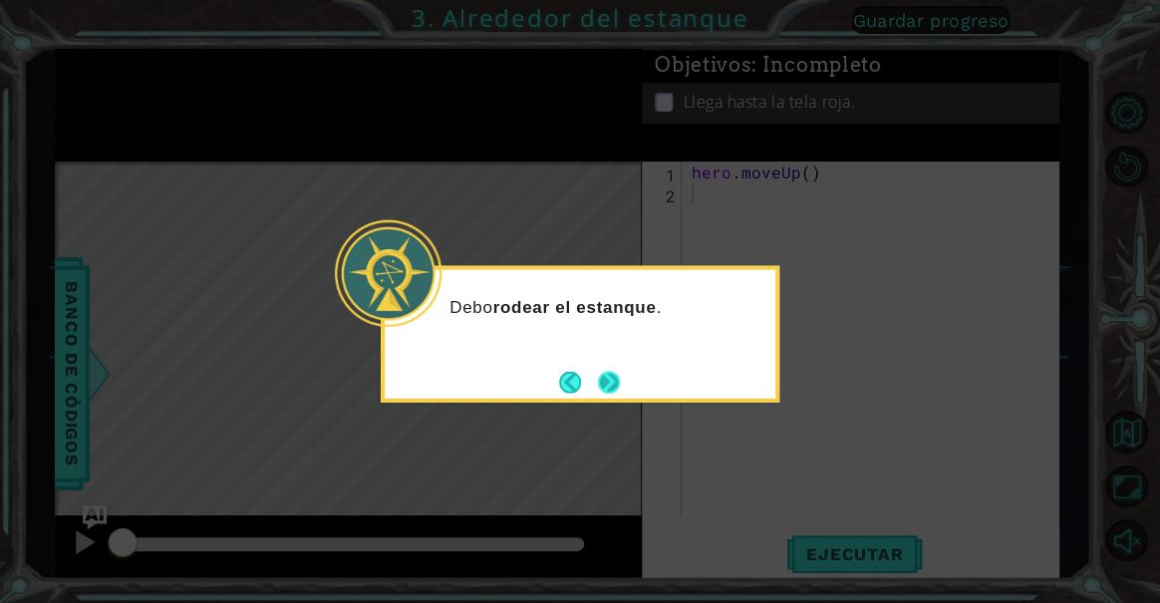
click at [626, 386] on div "Debo rodear el estanque ." at bounding box center [580, 334] width 398 height 136
click at [608, 386] on button "Next" at bounding box center [609, 382] width 32 height 32
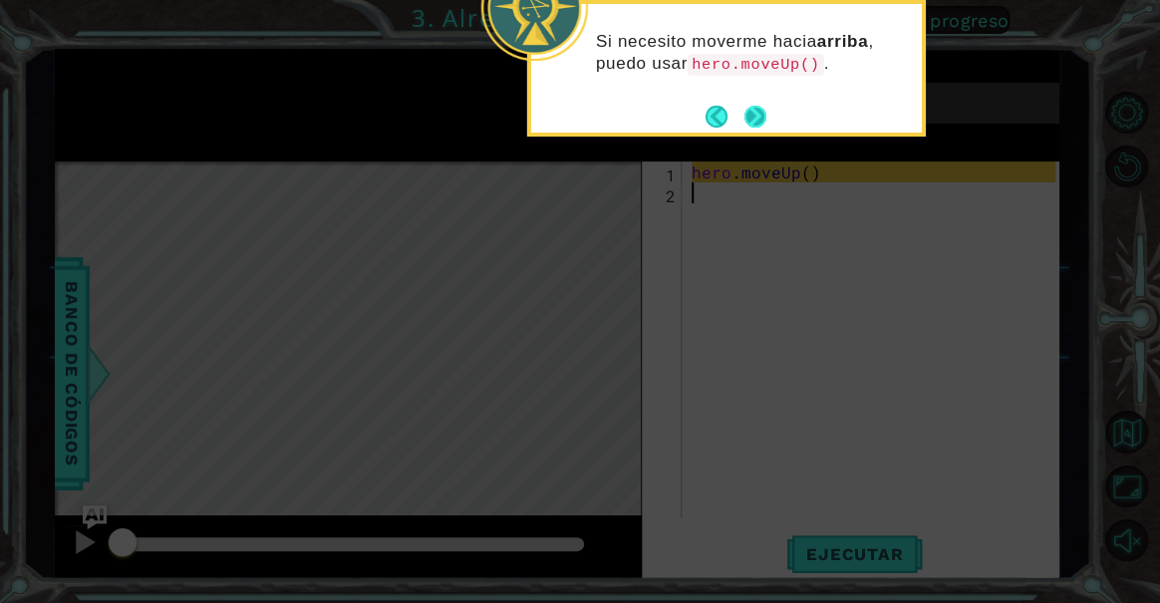
click at [737, 112] on button "Back" at bounding box center [724, 117] width 39 height 22
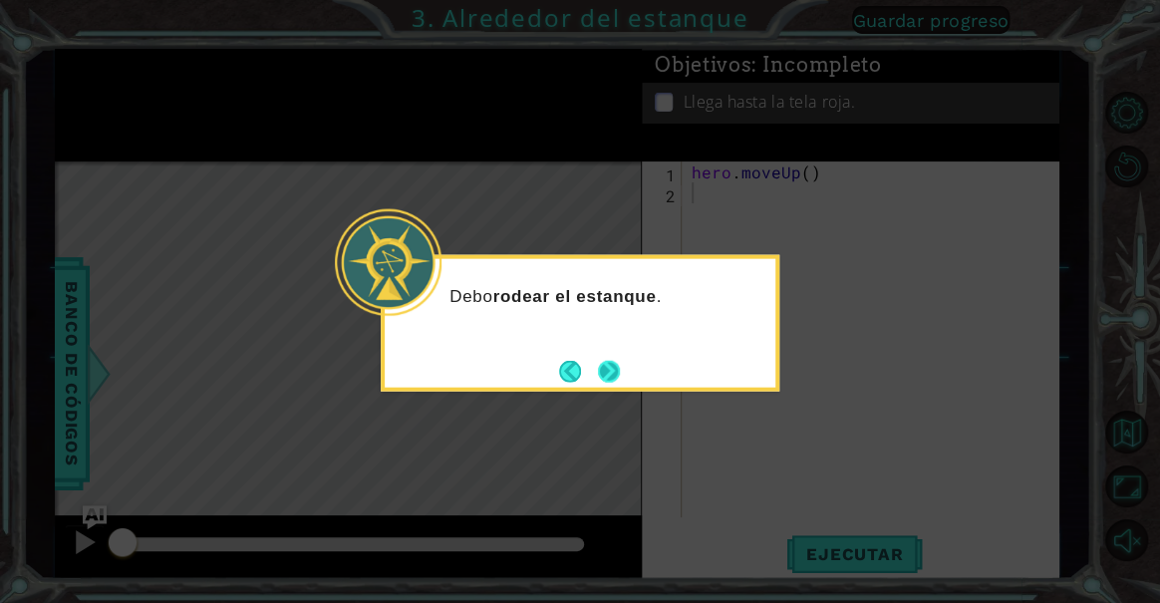
click at [604, 378] on button "Next" at bounding box center [609, 371] width 34 height 34
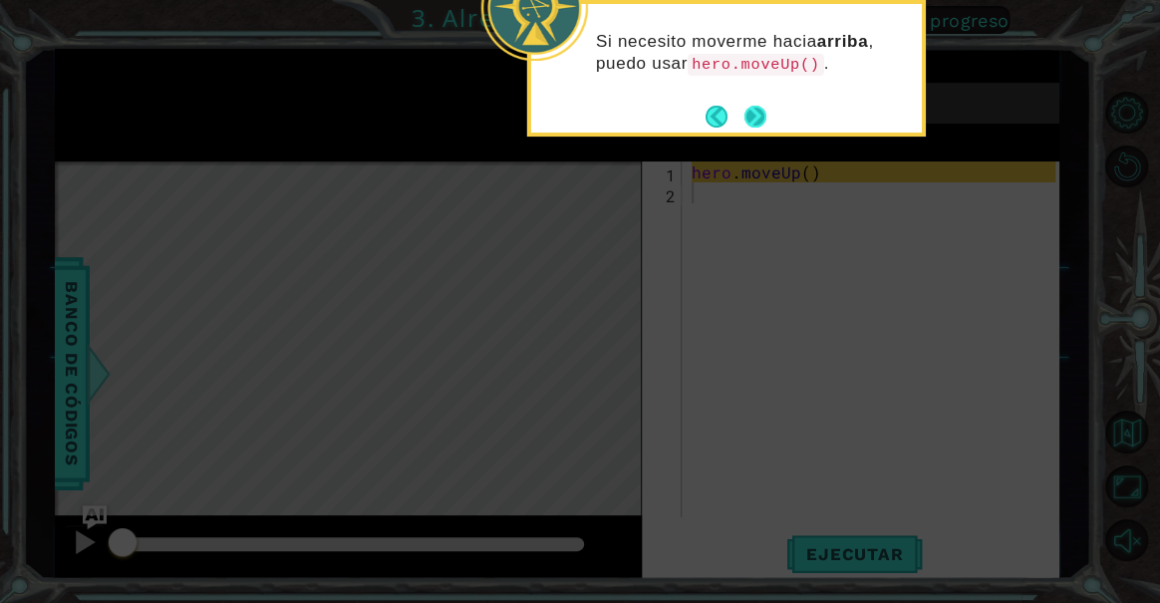
click at [747, 118] on button "Next" at bounding box center [754, 116] width 27 height 27
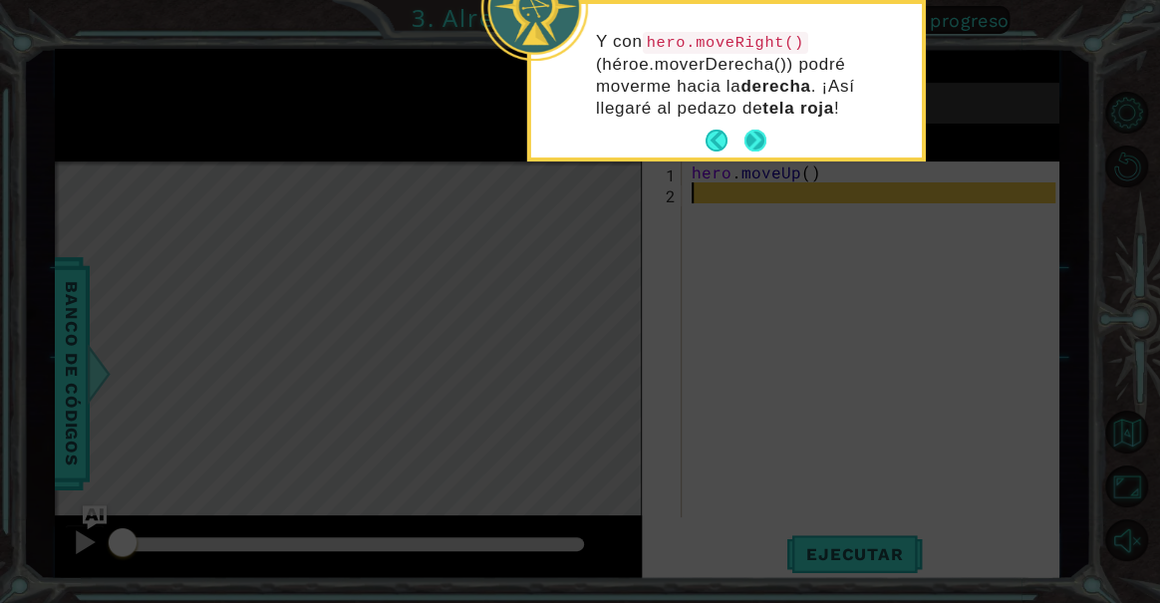
click at [759, 137] on button "Next" at bounding box center [755, 142] width 36 height 36
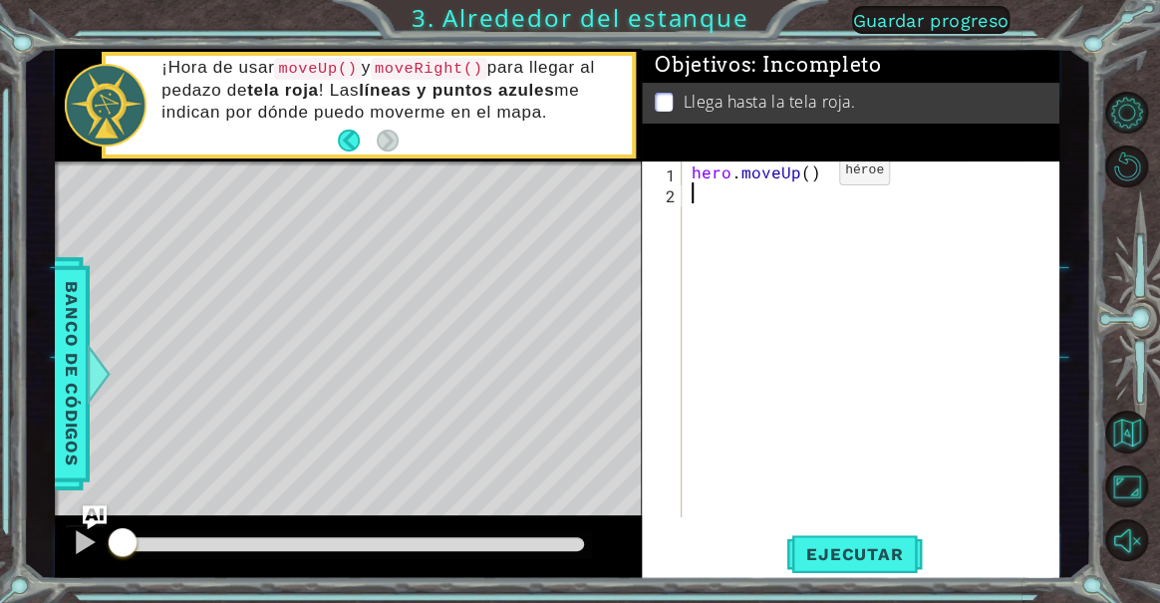
click at [805, 174] on div "hero . moveUp ( )" at bounding box center [876, 359] width 378 height 397
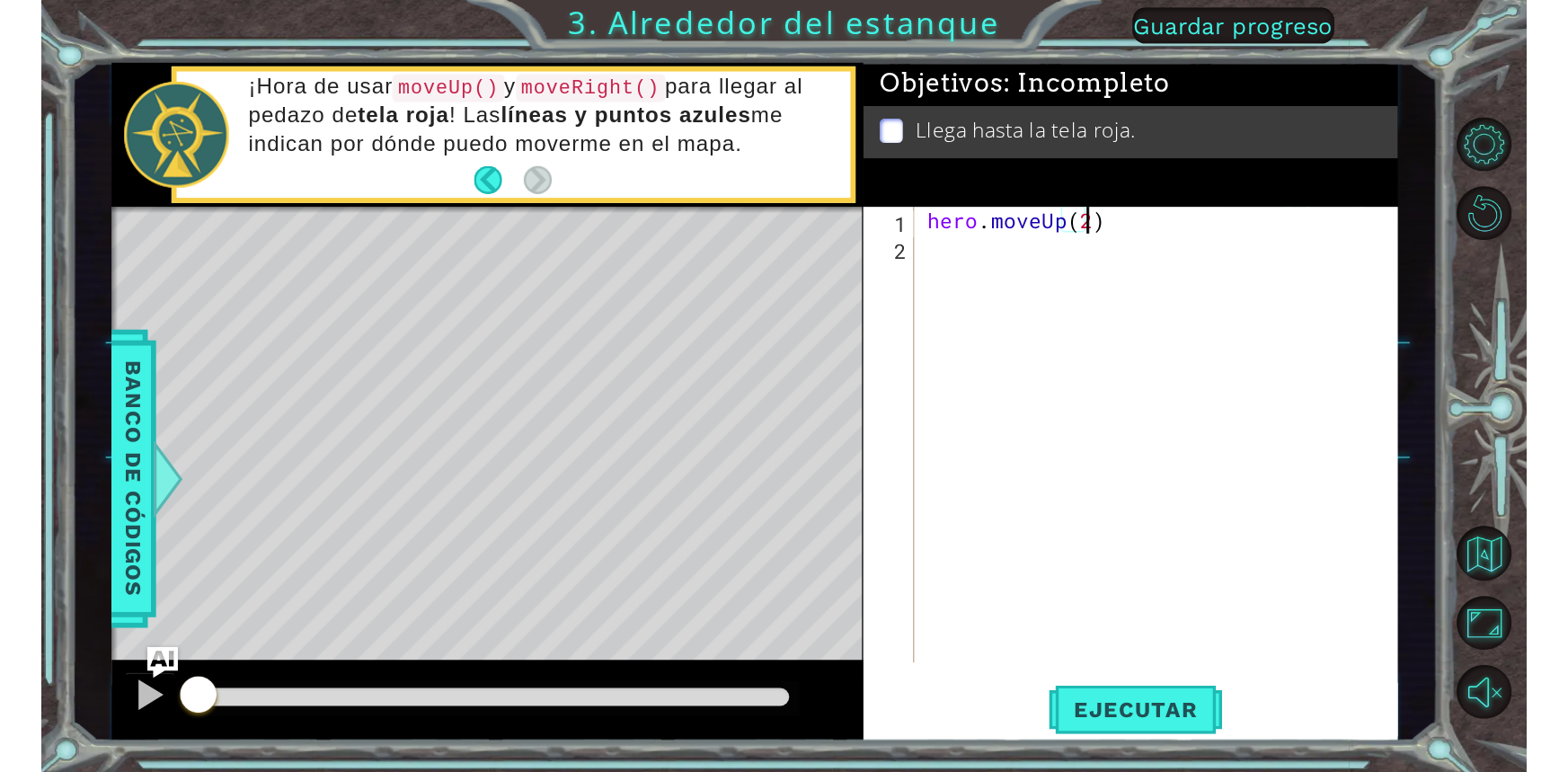
scroll to position [0, 6]
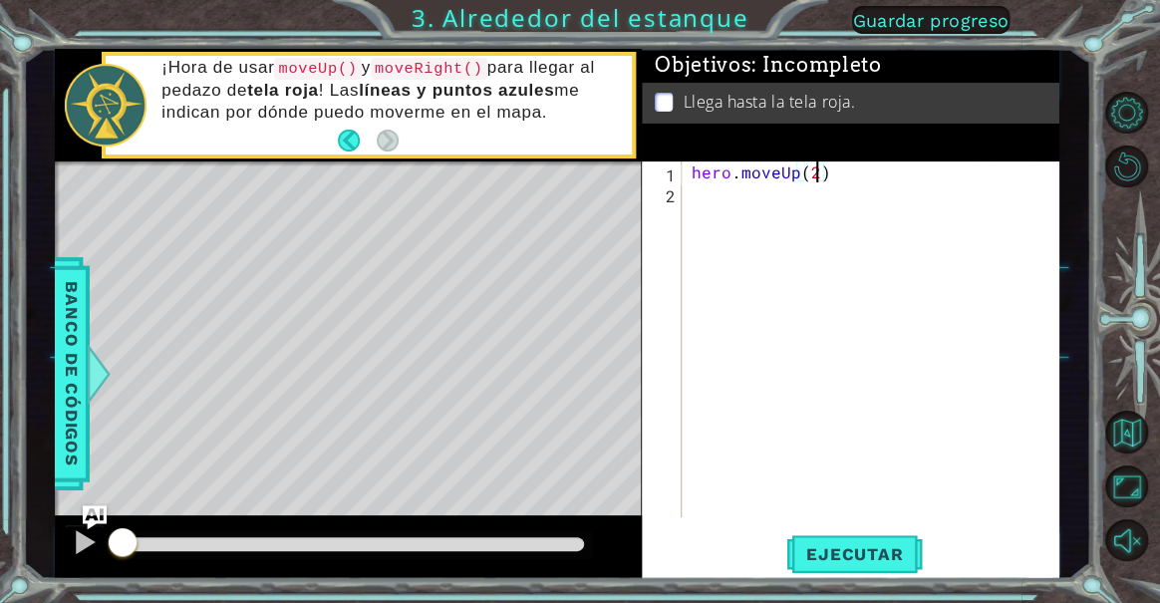
type textarea "hero.moveUp(2)"
